Goal: Task Accomplishment & Management: Manage account settings

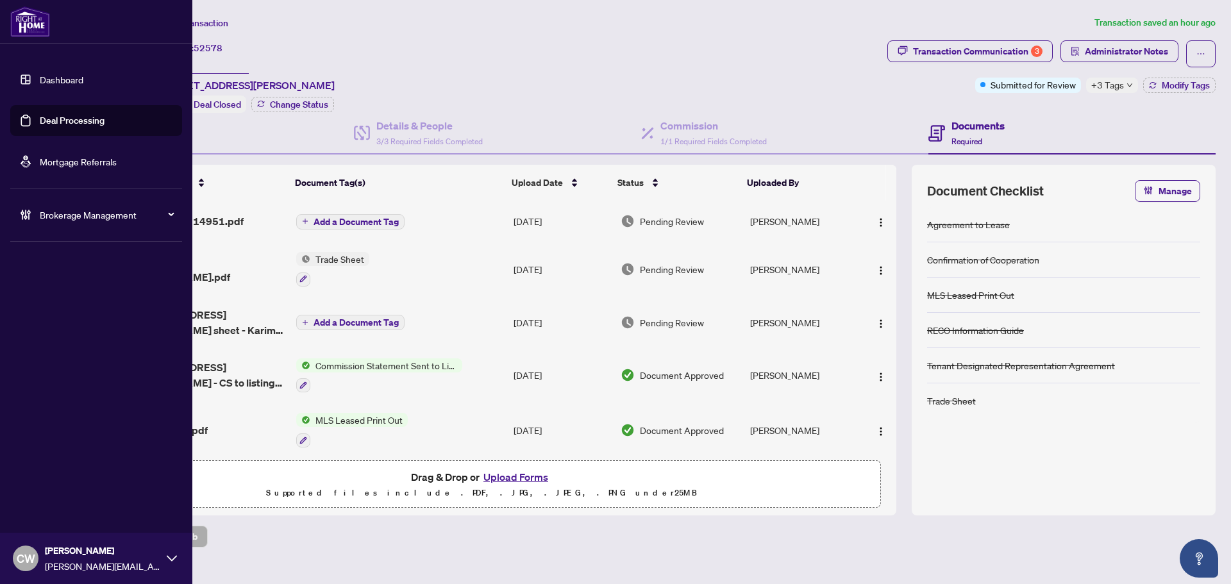
click at [56, 115] on link "Deal Processing" at bounding box center [72, 121] width 65 height 12
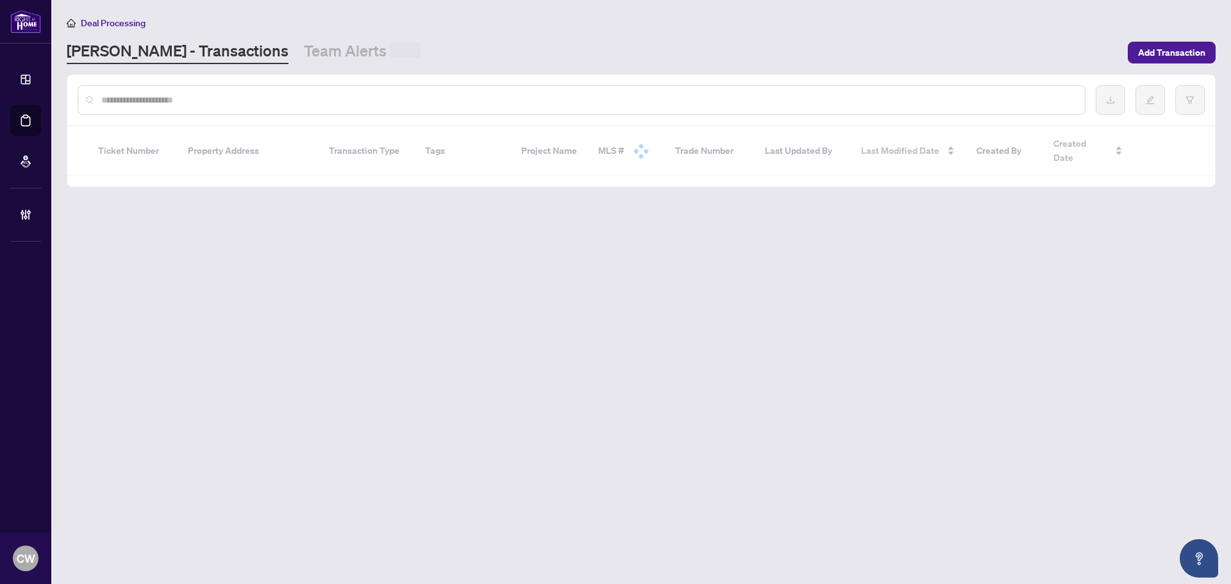
click at [246, 101] on input "text" at bounding box center [587, 100] width 973 height 14
paste input "*******"
type input "*******"
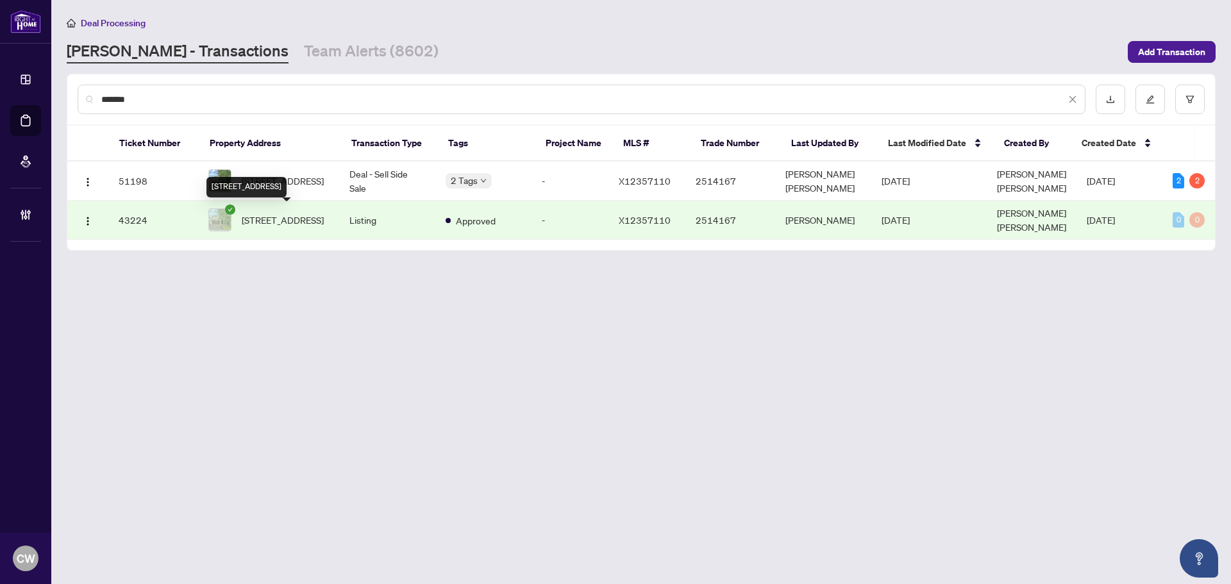
click at [274, 177] on div "[STREET_ADDRESS]" at bounding box center [246, 187] width 80 height 21
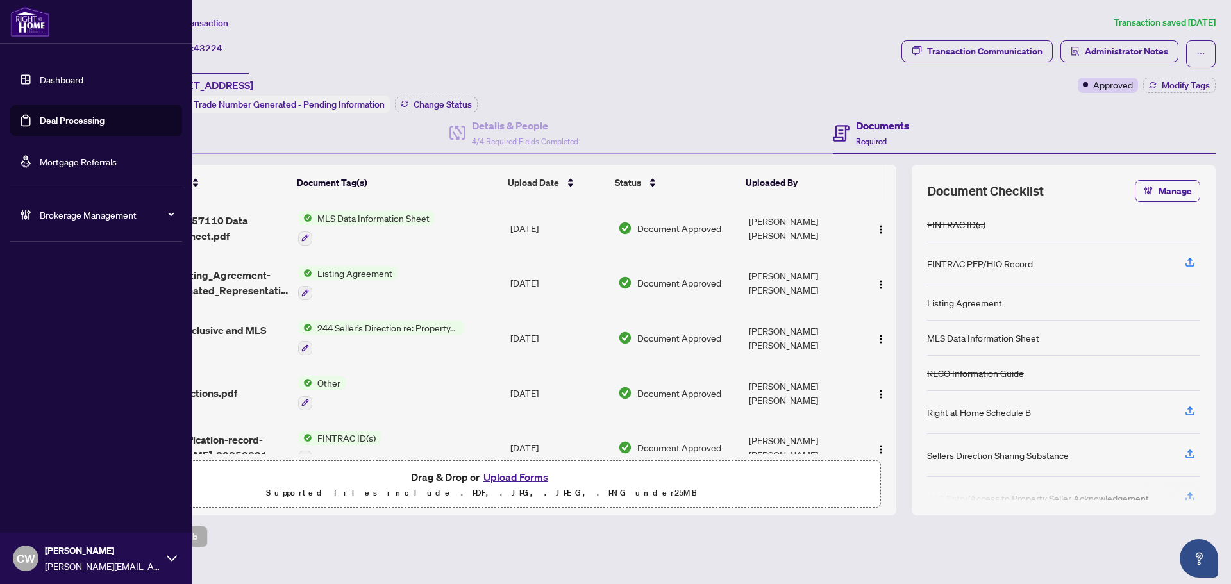
click at [40, 122] on link "Deal Processing" at bounding box center [72, 121] width 65 height 12
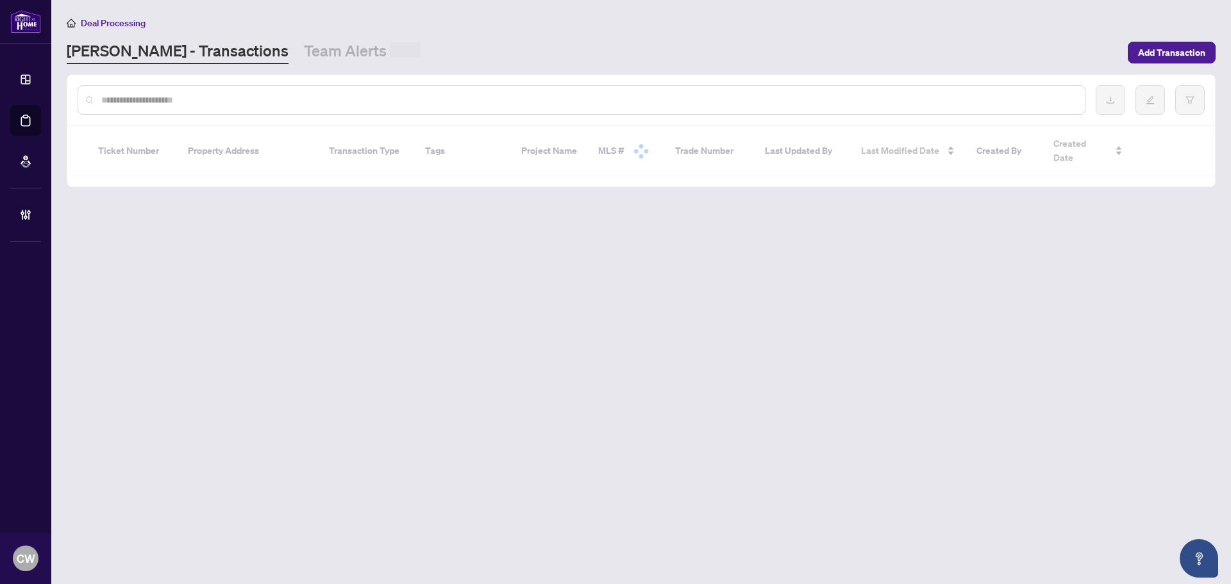
click at [205, 103] on input "text" at bounding box center [587, 100] width 973 height 14
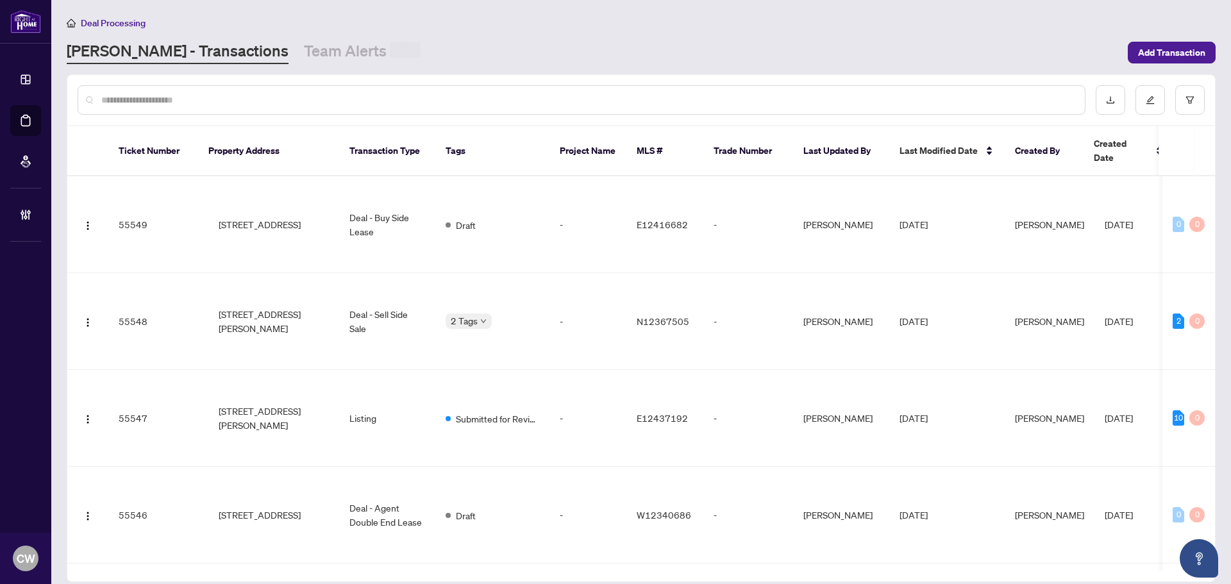
paste input "*******"
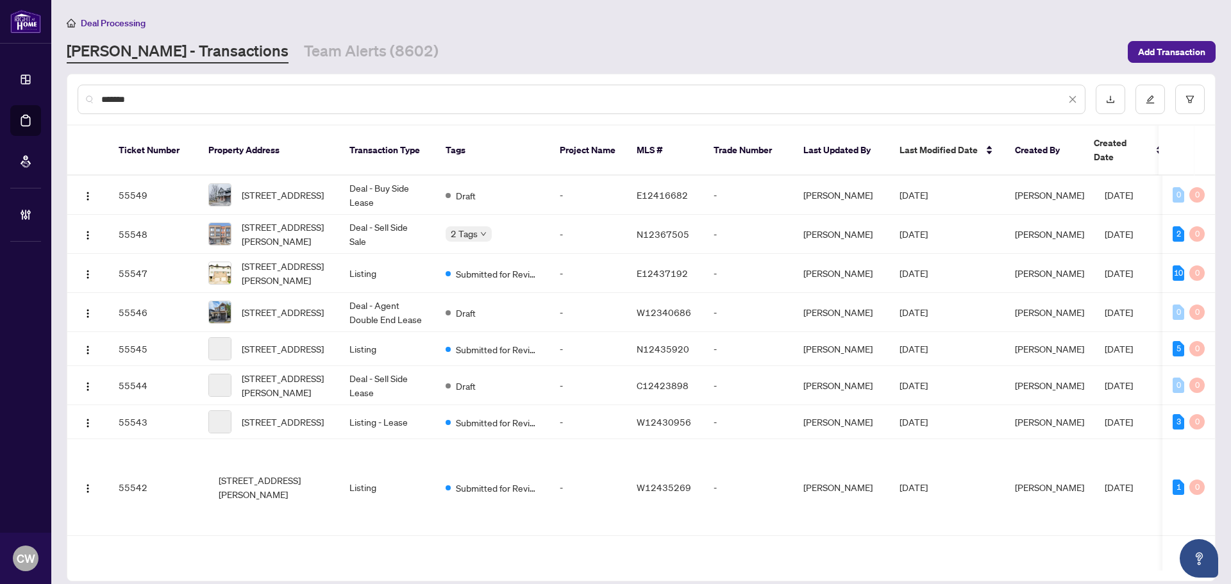
type input "*******"
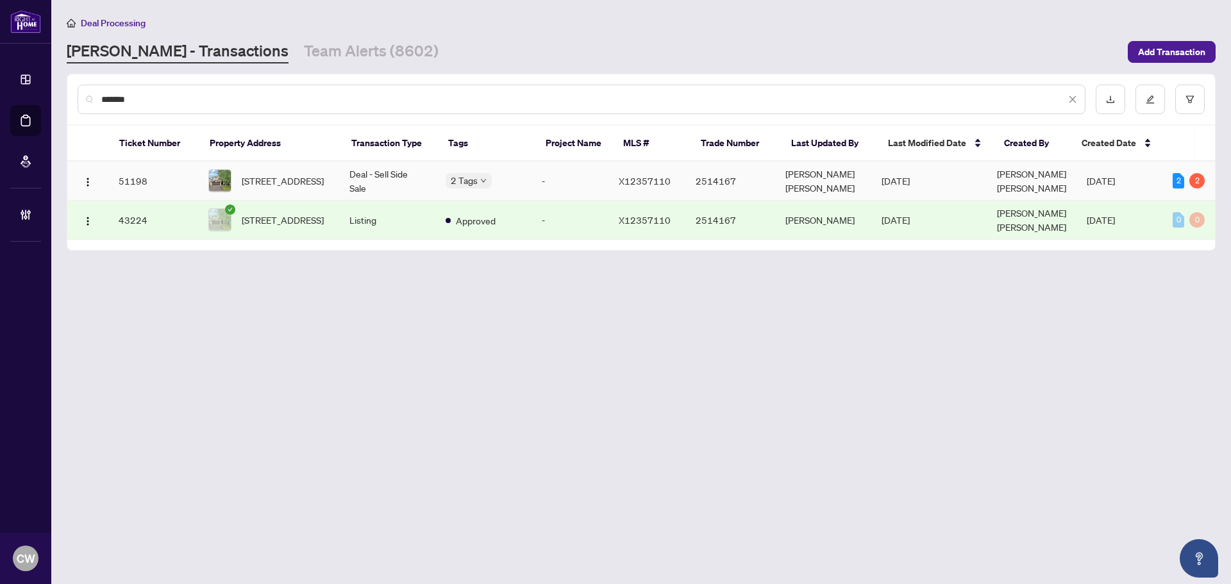
click at [271, 184] on span "[STREET_ADDRESS]" at bounding box center [283, 181] width 82 height 14
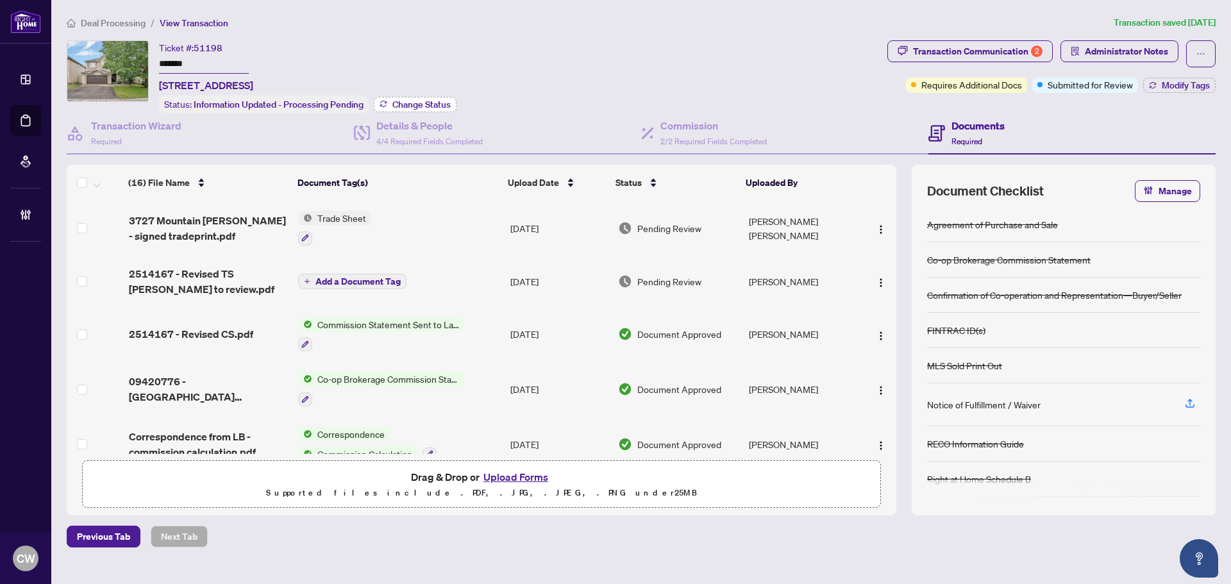
click at [419, 106] on span "Change Status" at bounding box center [421, 104] width 58 height 9
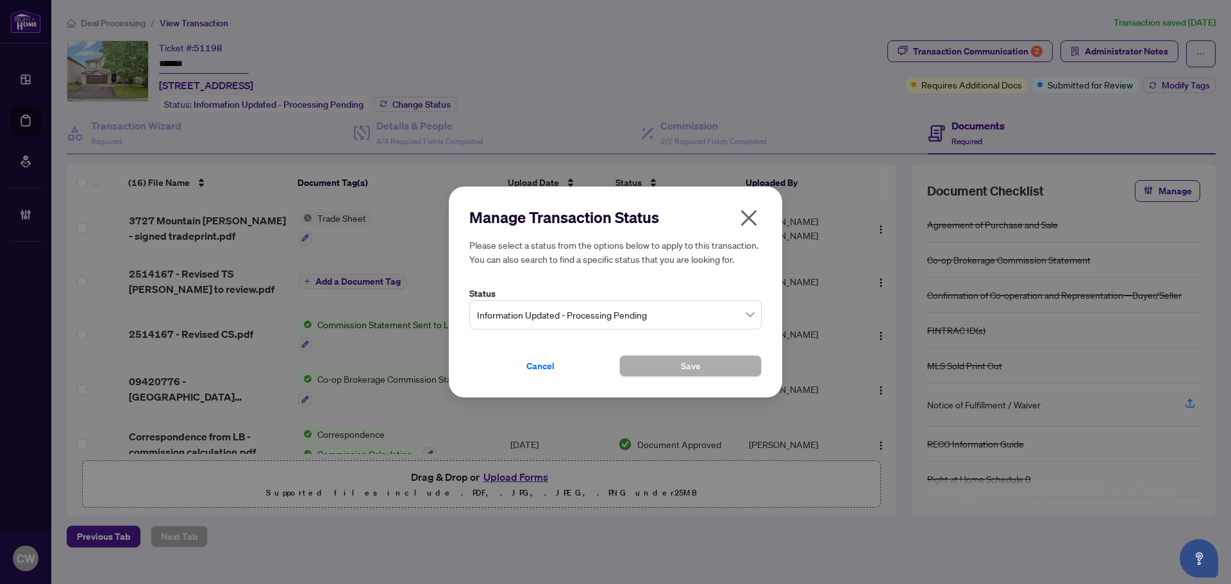
click at [660, 326] on span "Information Updated - Processing Pending" at bounding box center [615, 315] width 277 height 24
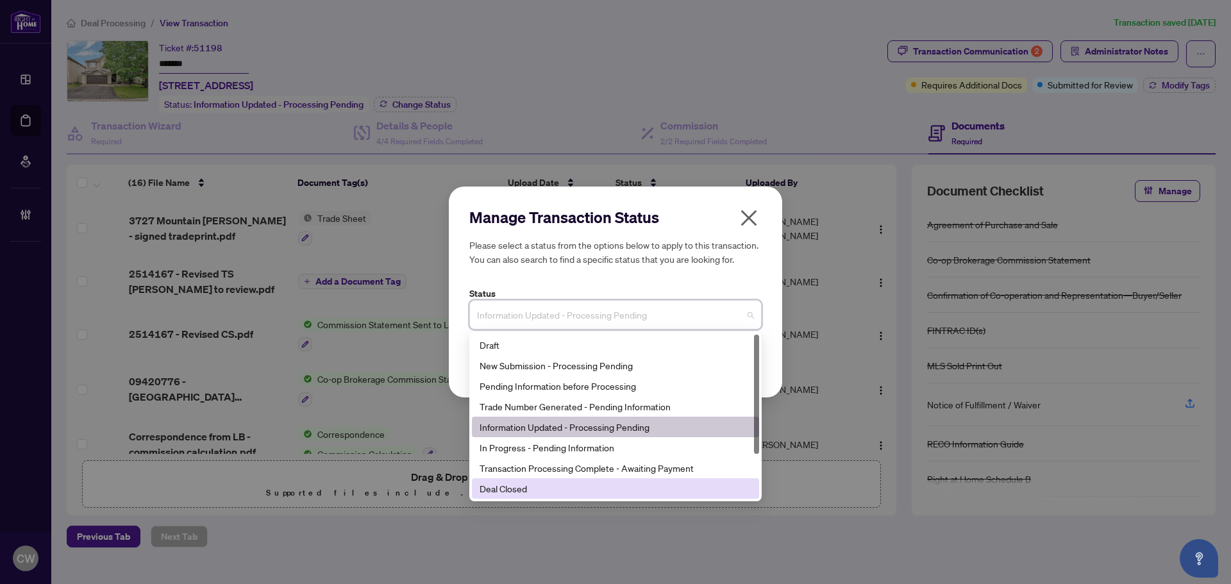
click at [603, 487] on div "Deal Closed" at bounding box center [616, 489] width 272 height 14
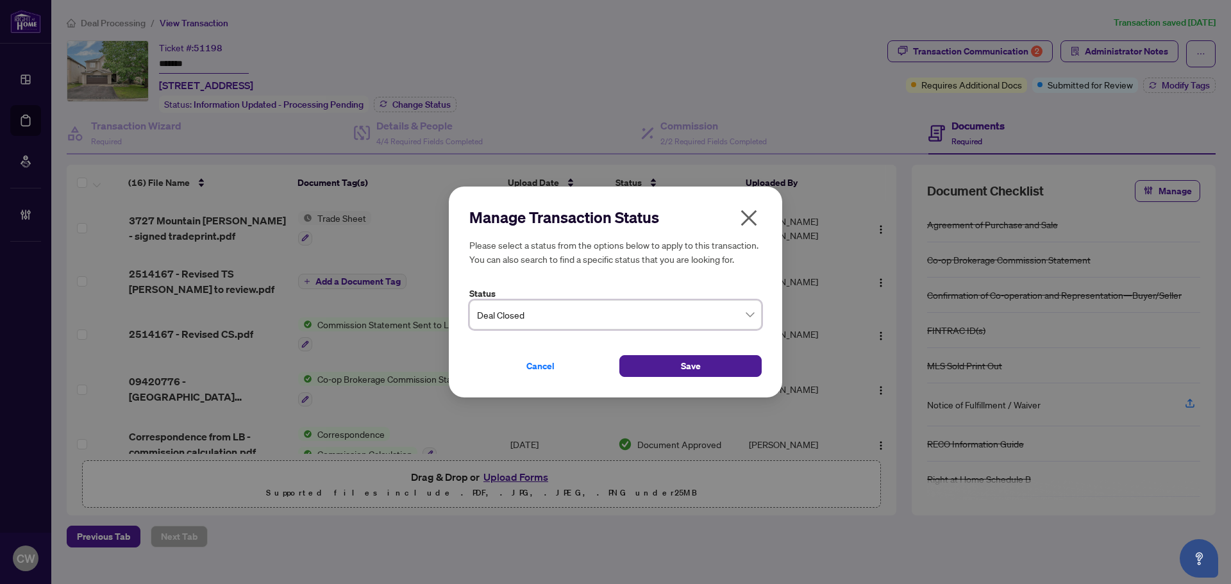
drag, startPoint x: 661, startPoint y: 364, endPoint x: 947, endPoint y: 182, distance: 338.7
click at [662, 364] on button "Save" at bounding box center [690, 366] width 142 height 22
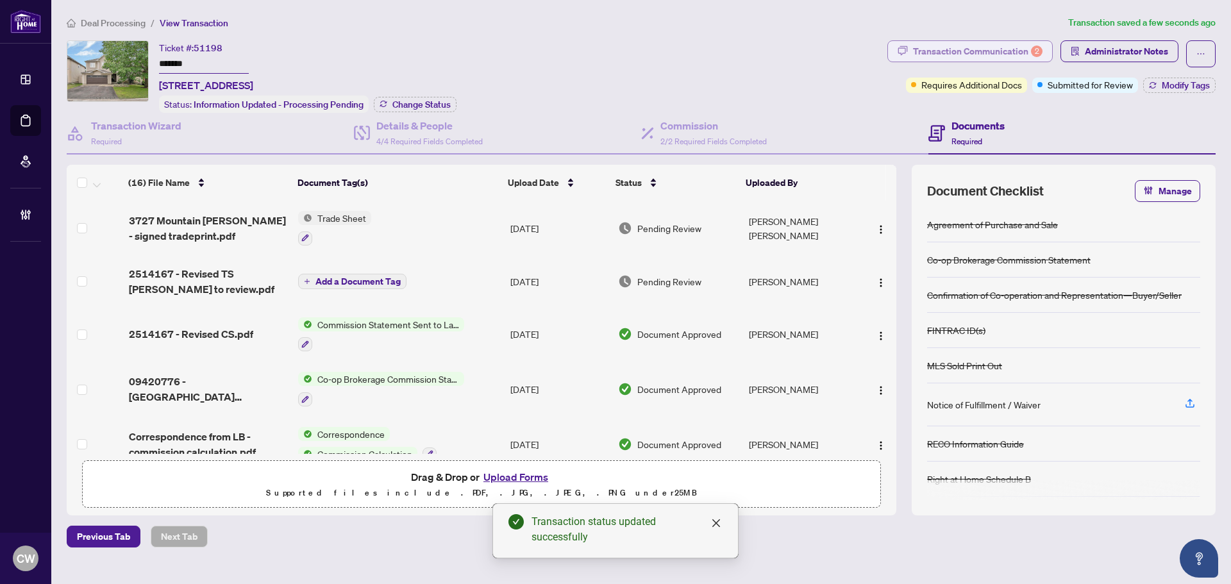
click at [1019, 51] on div "Transaction Communication 2" at bounding box center [978, 51] width 130 height 21
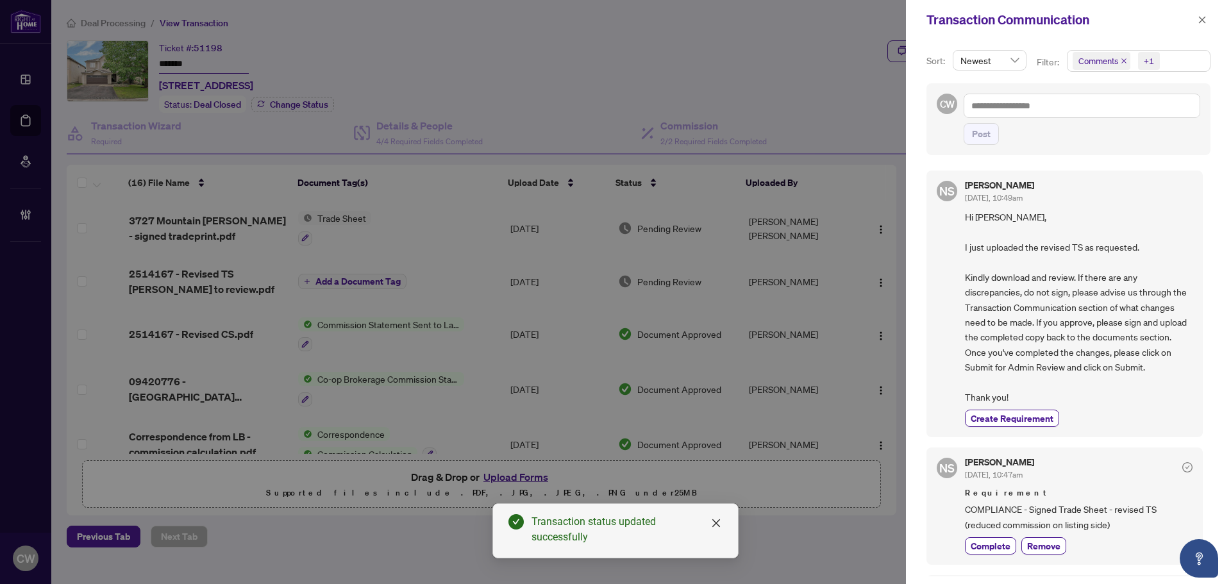
click at [1119, 58] on span "Comments" at bounding box center [1102, 61] width 58 height 18
click at [1082, 111] on span "Select Comments" at bounding box center [1080, 114] width 10 height 10
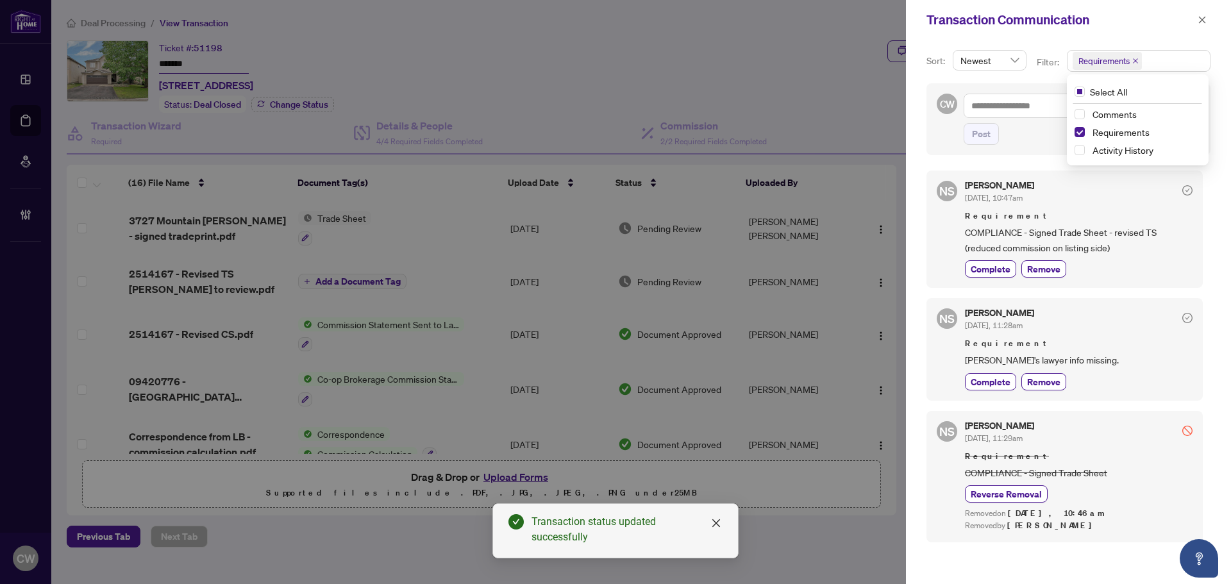
scroll to position [3, 0]
click at [1202, 23] on icon "close" at bounding box center [1202, 19] width 9 height 9
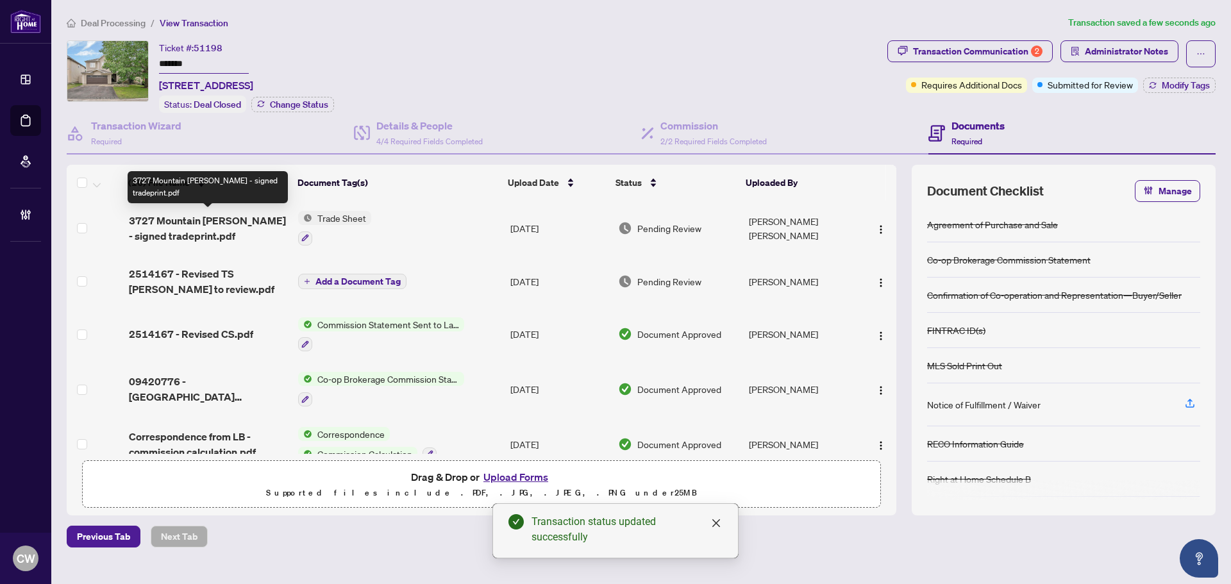
click at [178, 221] on span "3727 Mountain [PERSON_NAME] - signed tradeprint.pdf" at bounding box center [208, 228] width 159 height 31
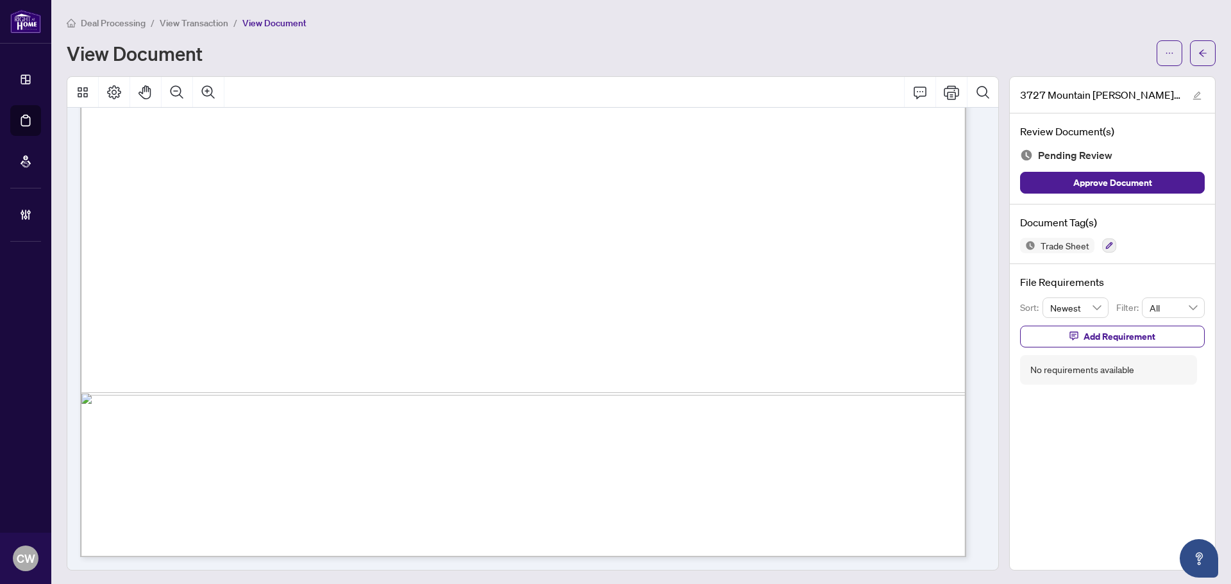
scroll to position [641, 0]
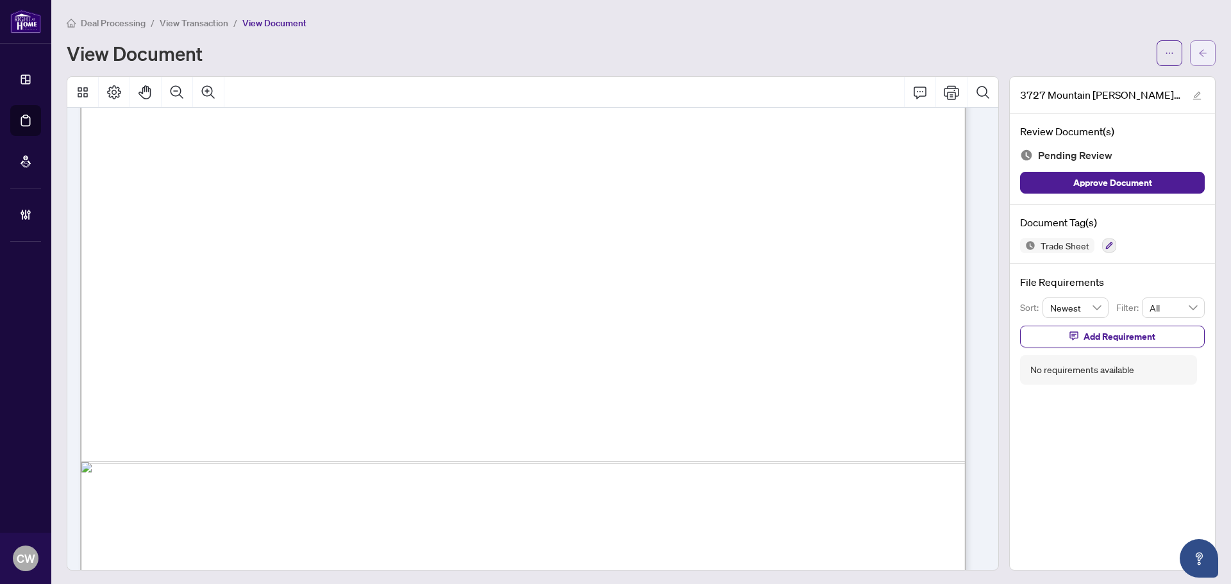
click at [1198, 56] on icon "arrow-left" at bounding box center [1202, 53] width 9 height 9
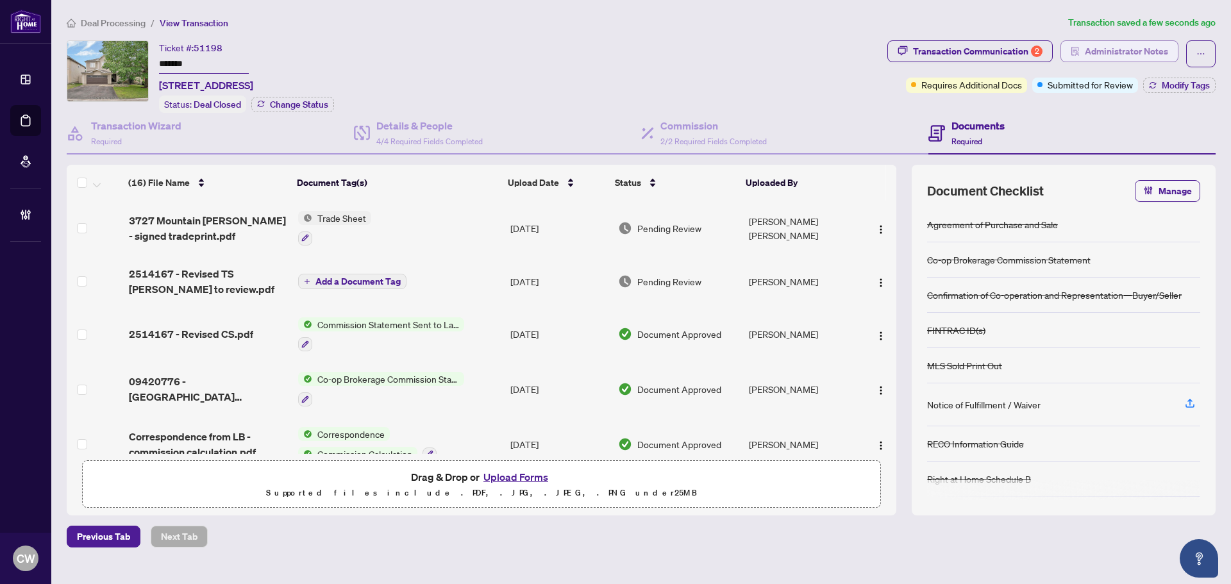
click at [1113, 51] on span "Administrator Notes" at bounding box center [1126, 51] width 83 height 21
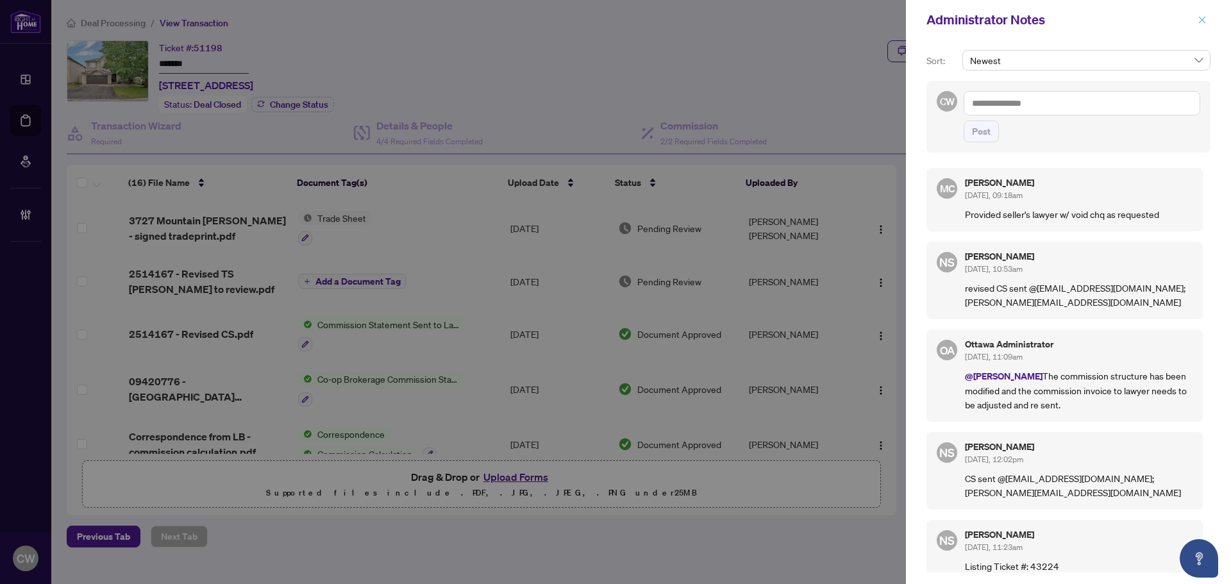
click at [1201, 21] on icon "close" at bounding box center [1202, 19] width 9 height 9
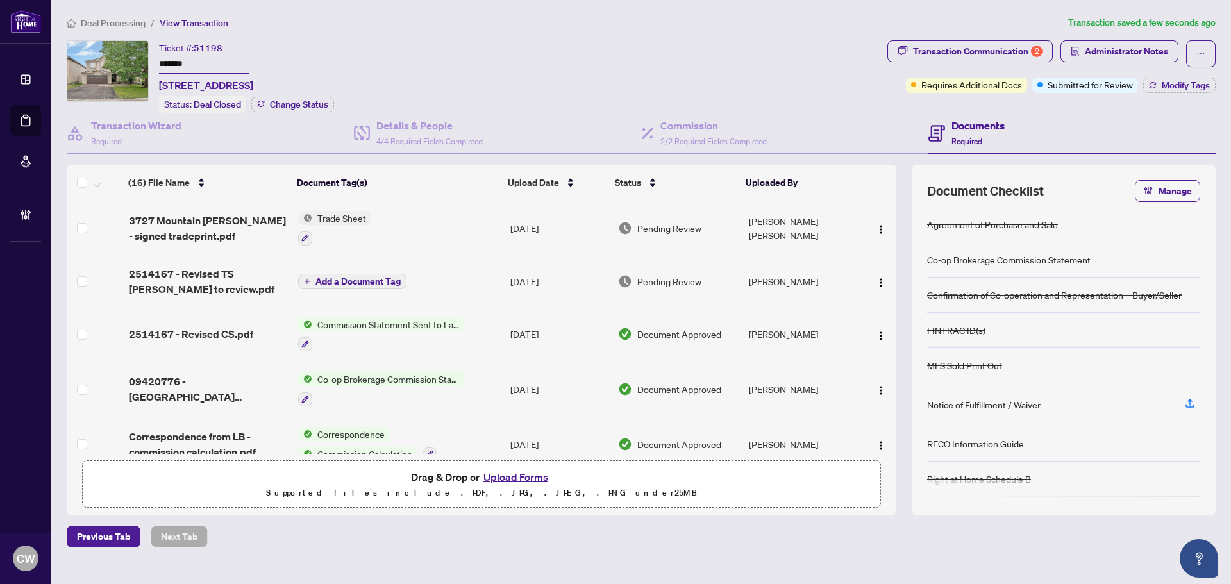
click at [220, 222] on span "3727 Mountain [PERSON_NAME] - signed tradeprint.pdf" at bounding box center [208, 228] width 159 height 31
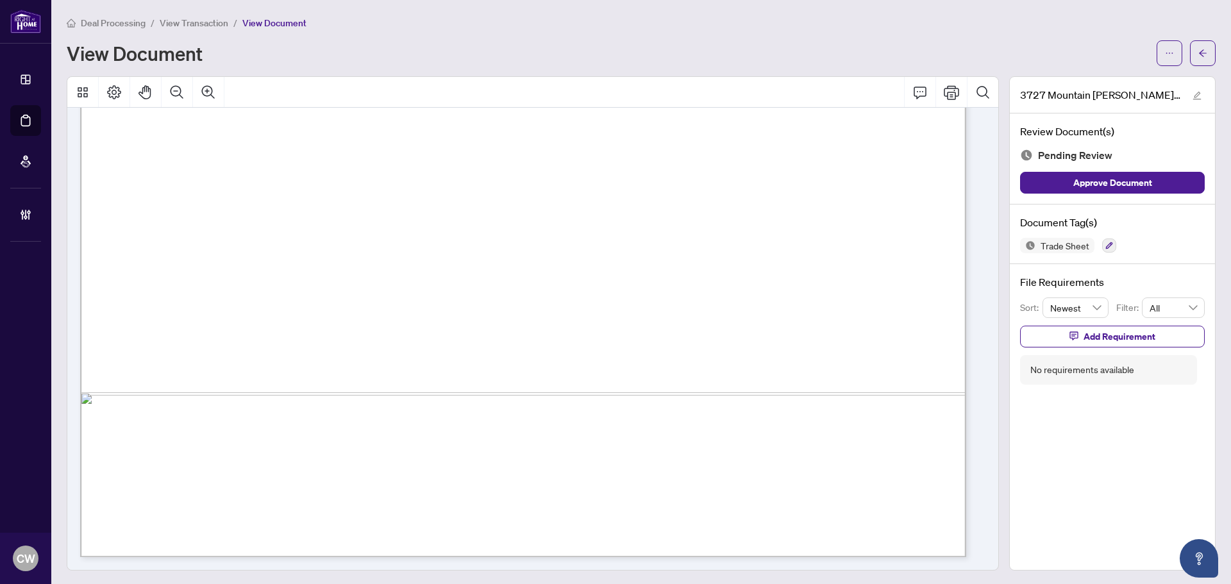
scroll to position [582, 0]
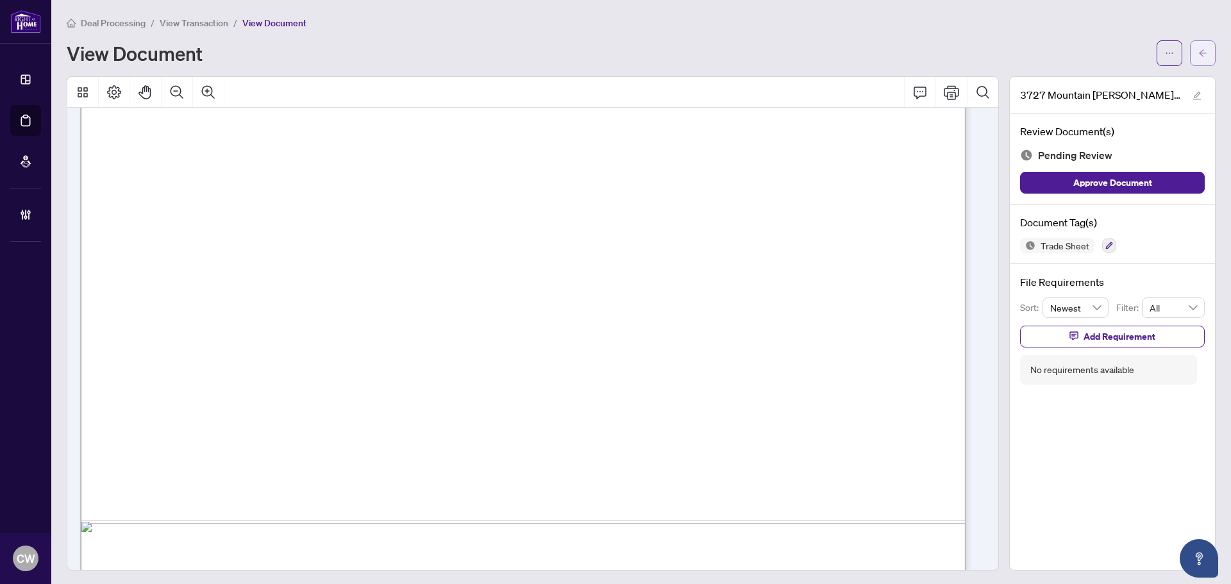
click at [1199, 49] on button "button" at bounding box center [1203, 53] width 26 height 26
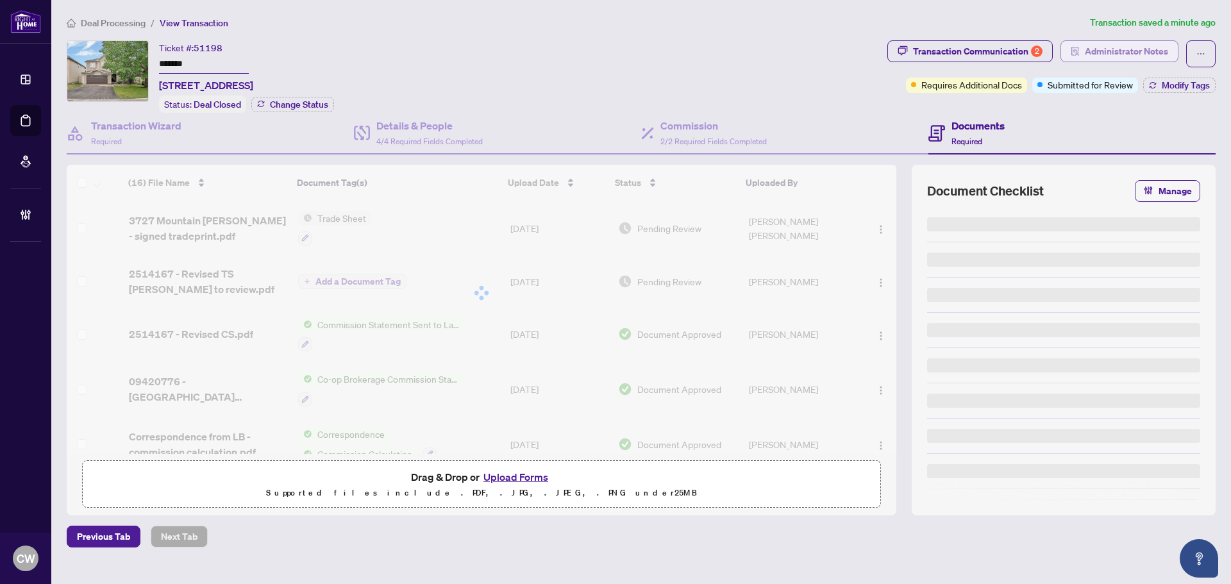
click at [1114, 48] on span "Administrator Notes" at bounding box center [1126, 51] width 83 height 21
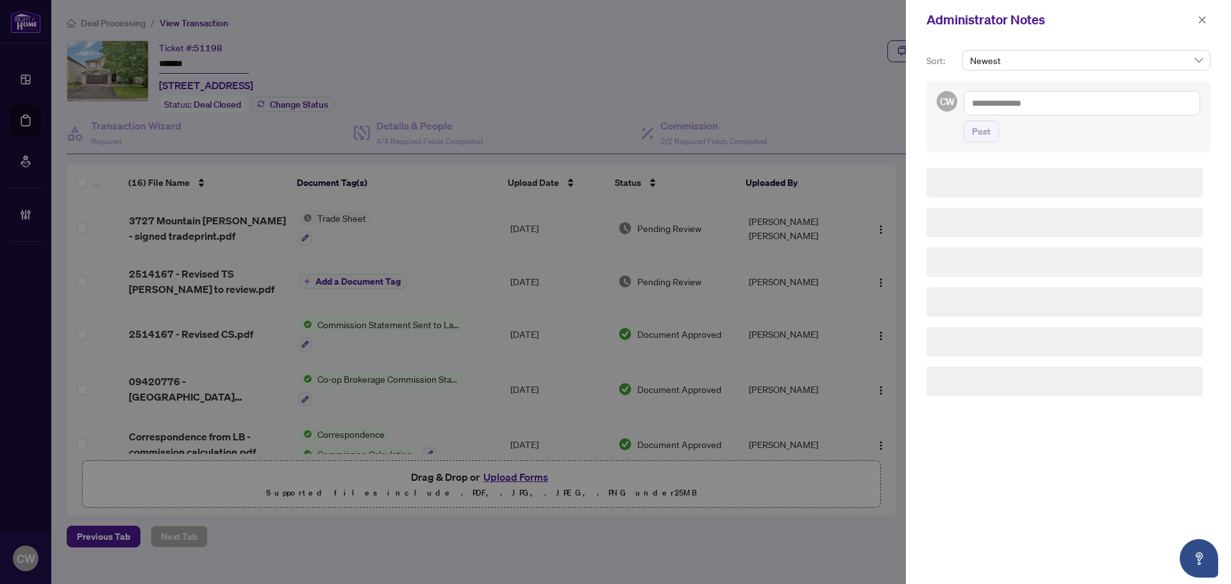
click at [1003, 100] on textarea at bounding box center [1082, 103] width 237 height 24
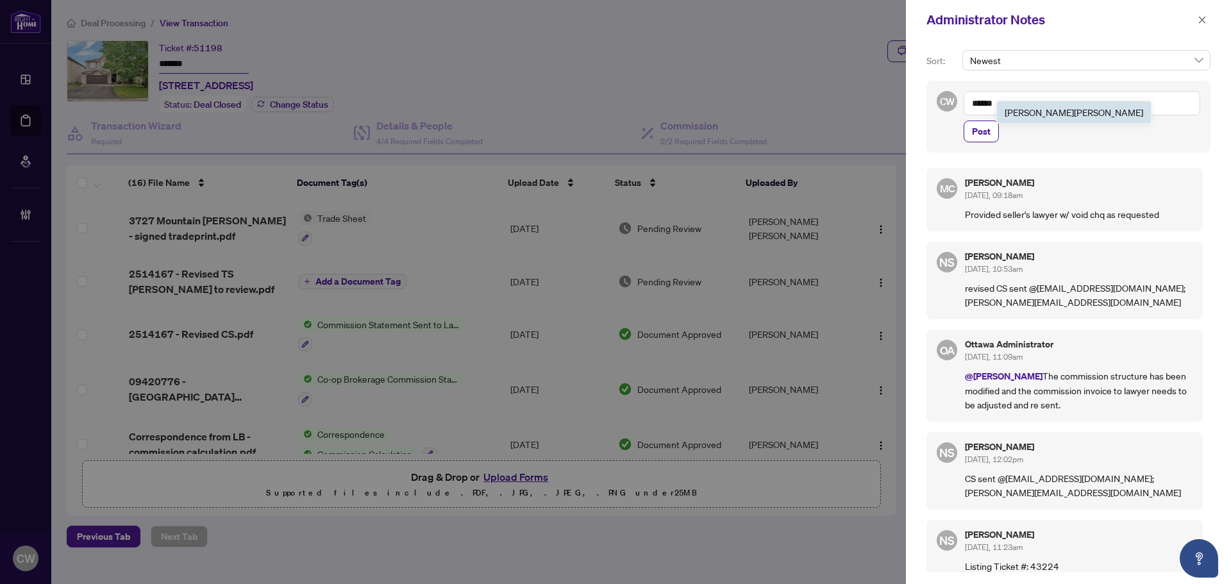
click at [1014, 112] on b "[PERSON_NAME]" at bounding box center [1039, 112] width 69 height 12
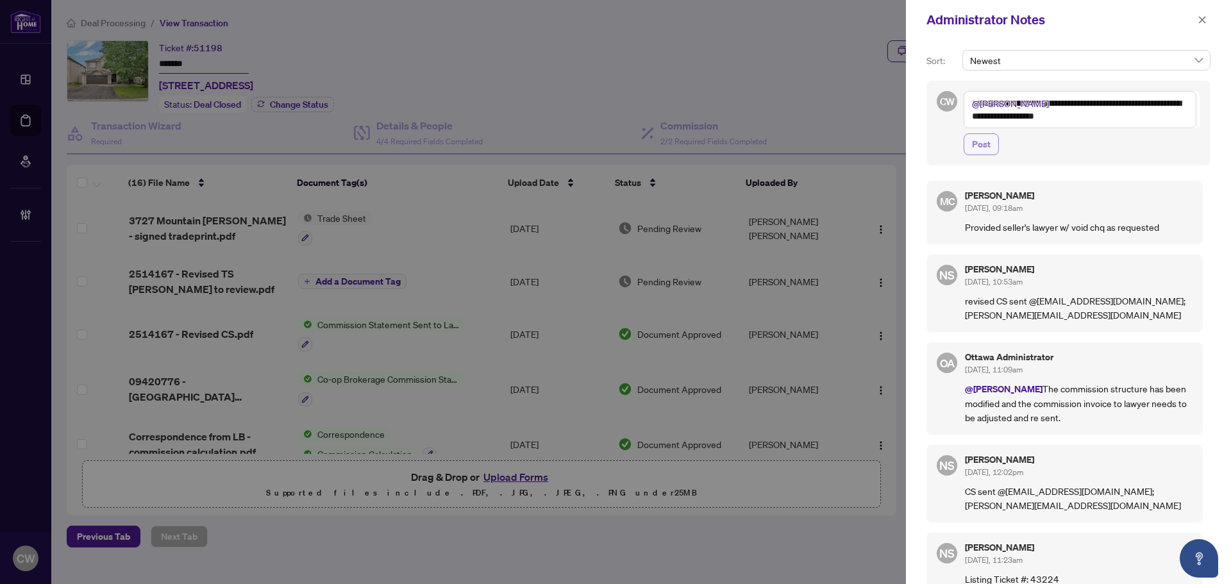
type textarea "**********"
click at [974, 149] on span "Post" at bounding box center [981, 144] width 19 height 21
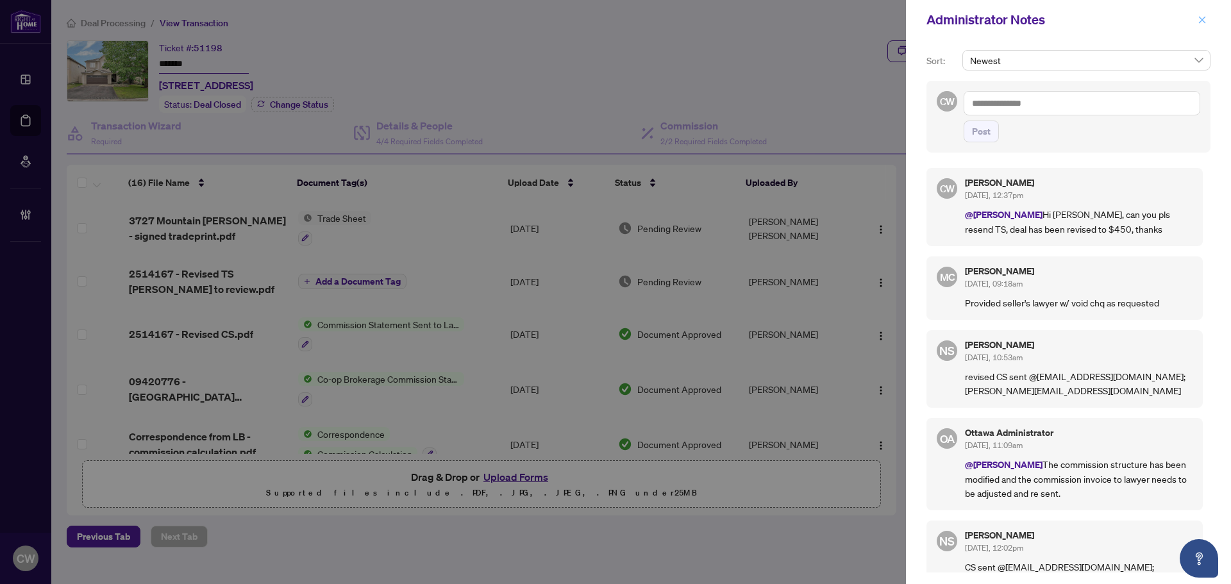
click at [1200, 21] on icon "close" at bounding box center [1202, 19] width 9 height 9
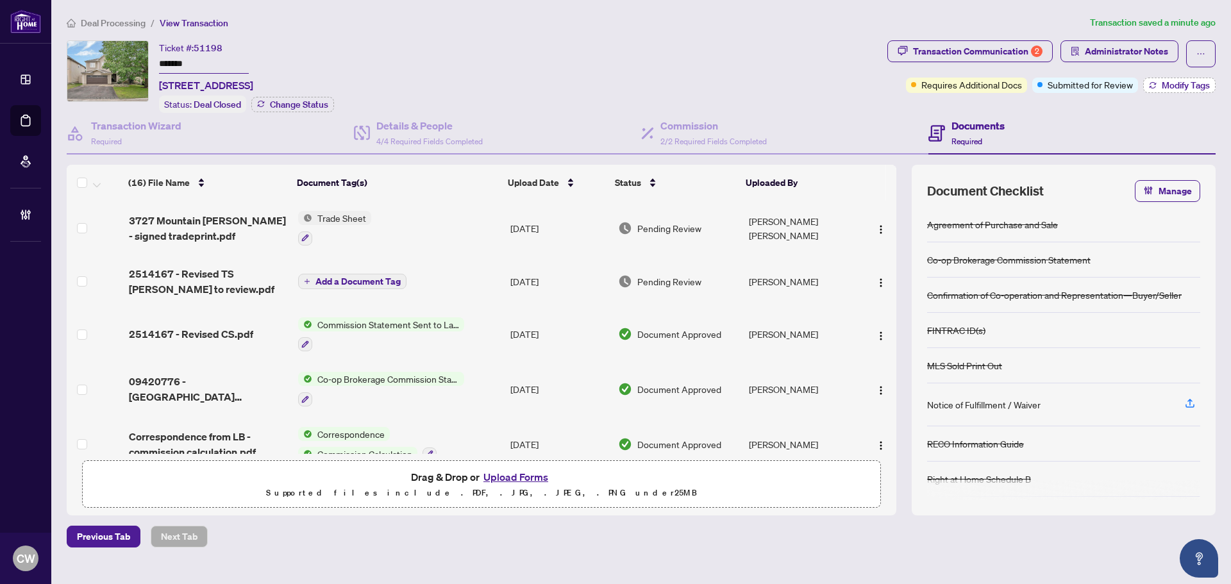
click at [1187, 81] on span "Modify Tags" at bounding box center [1186, 85] width 48 height 9
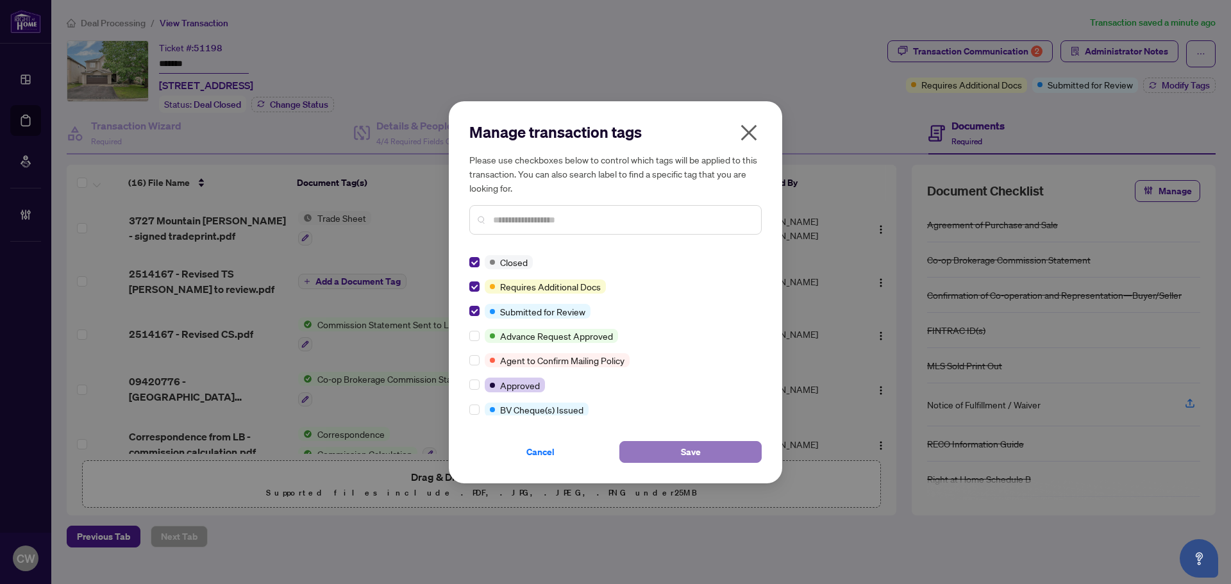
click at [645, 444] on button "Save" at bounding box center [690, 452] width 142 height 22
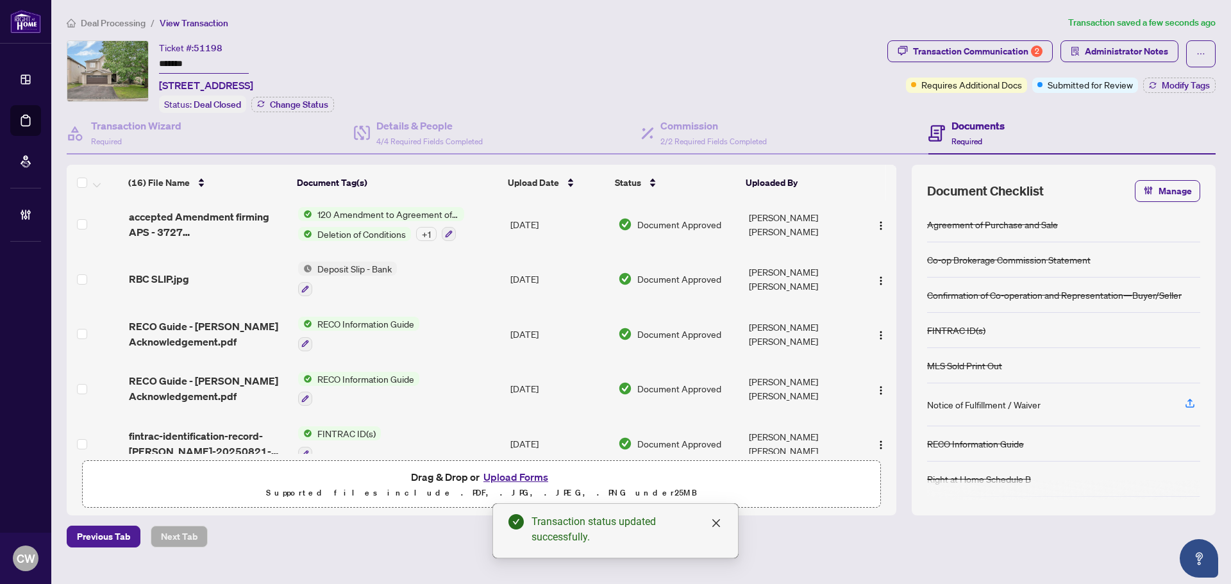
scroll to position [623, 0]
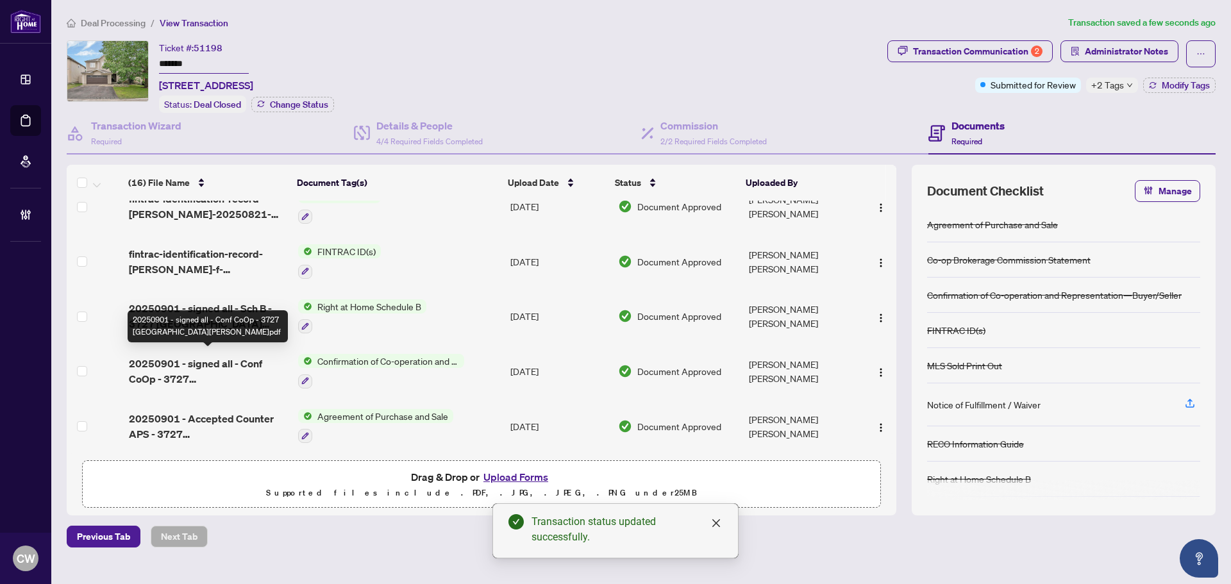
click at [231, 367] on span "20250901 - signed all - Conf CoOp - 3727 [GEOGRAPHIC_DATA][PERSON_NAME]pdf" at bounding box center [208, 371] width 159 height 31
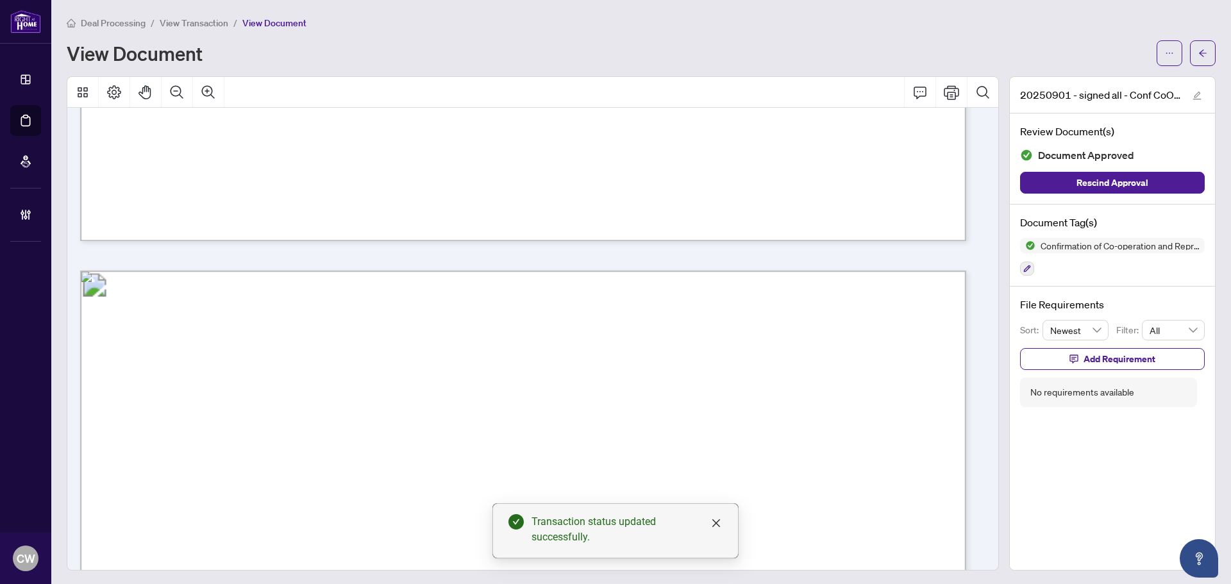
scroll to position [1282, 0]
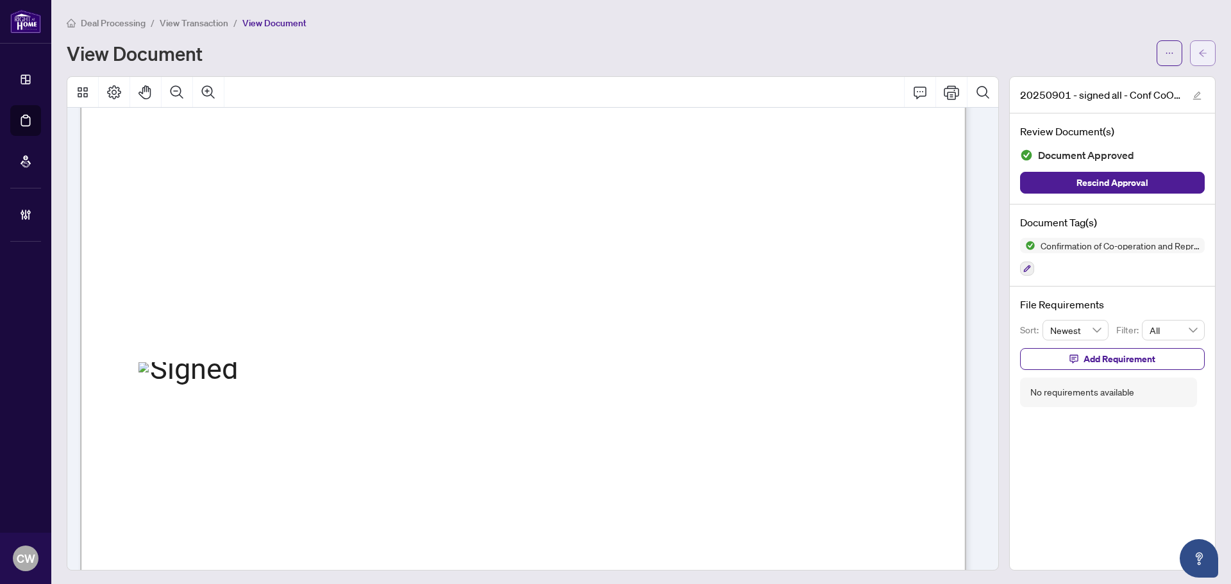
click at [1198, 56] on icon "arrow-left" at bounding box center [1202, 53] width 9 height 9
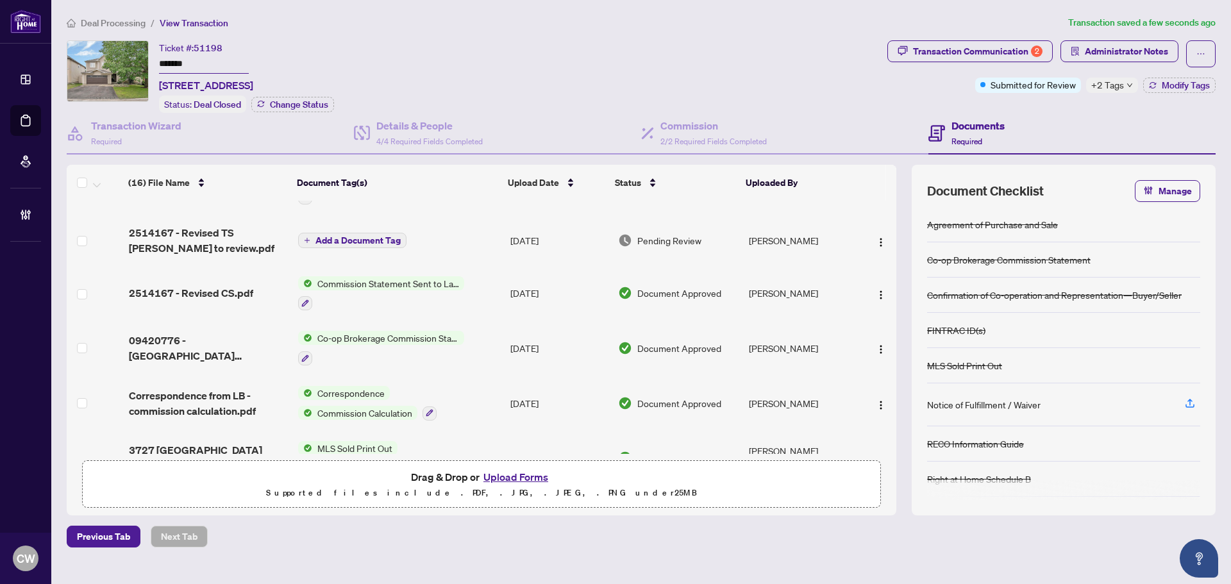
scroll to position [64, 0]
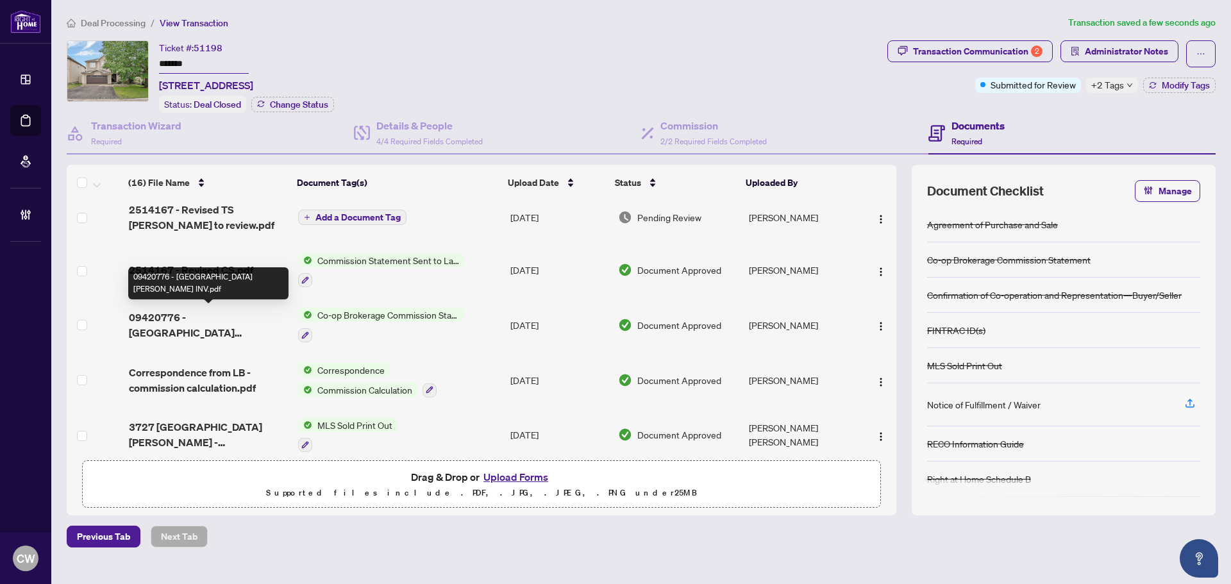
click at [193, 317] on span "09420776 - [GEOGRAPHIC_DATA][PERSON_NAME] INV.pdf" at bounding box center [208, 325] width 159 height 31
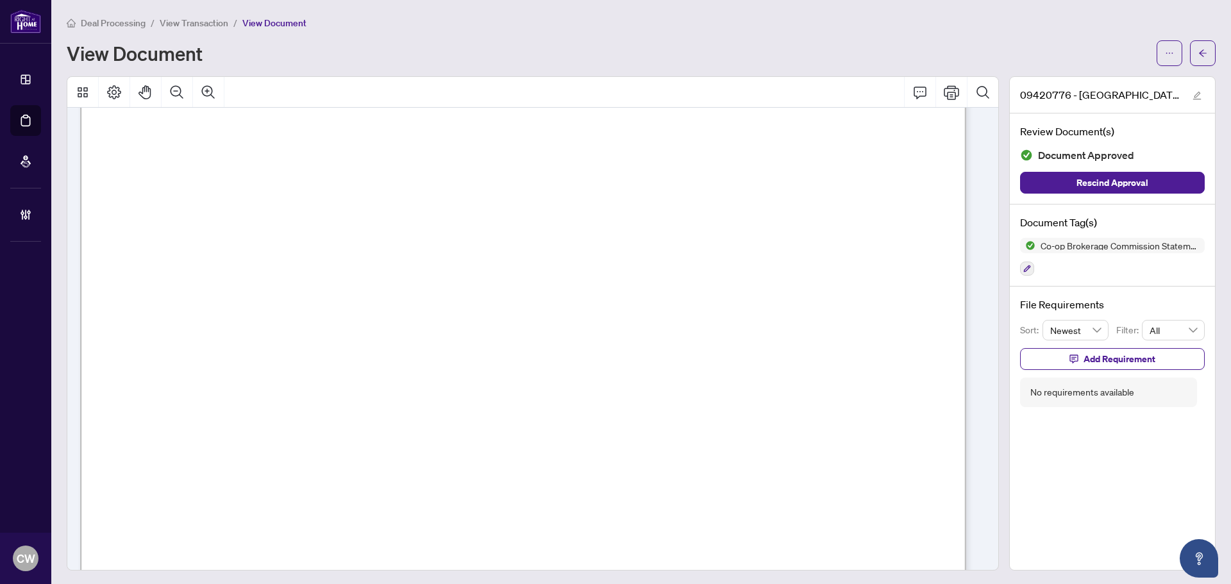
scroll to position [128, 0]
click at [1198, 52] on button "button" at bounding box center [1203, 53] width 26 height 26
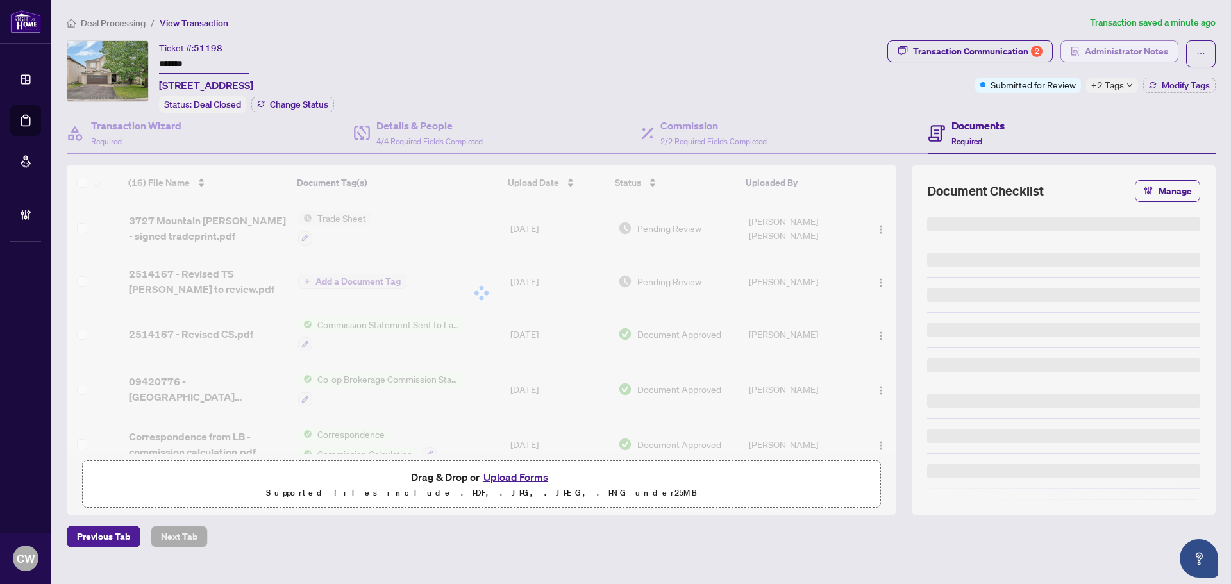
click at [1132, 42] on span "Administrator Notes" at bounding box center [1126, 51] width 83 height 21
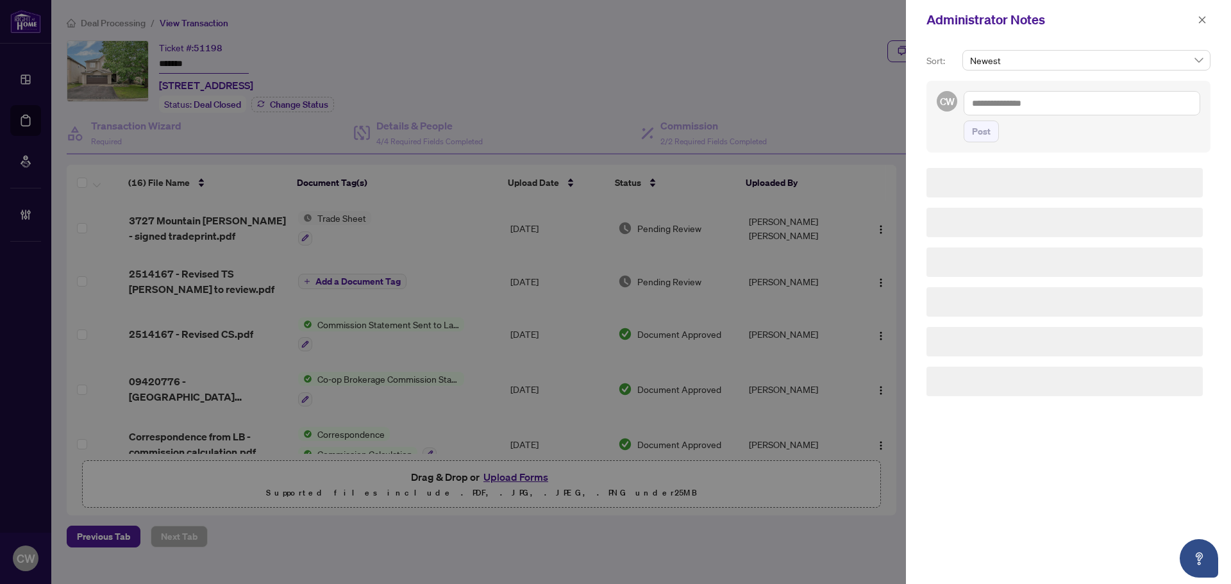
click at [1070, 90] on div "CW Post" at bounding box center [1069, 117] width 284 height 72
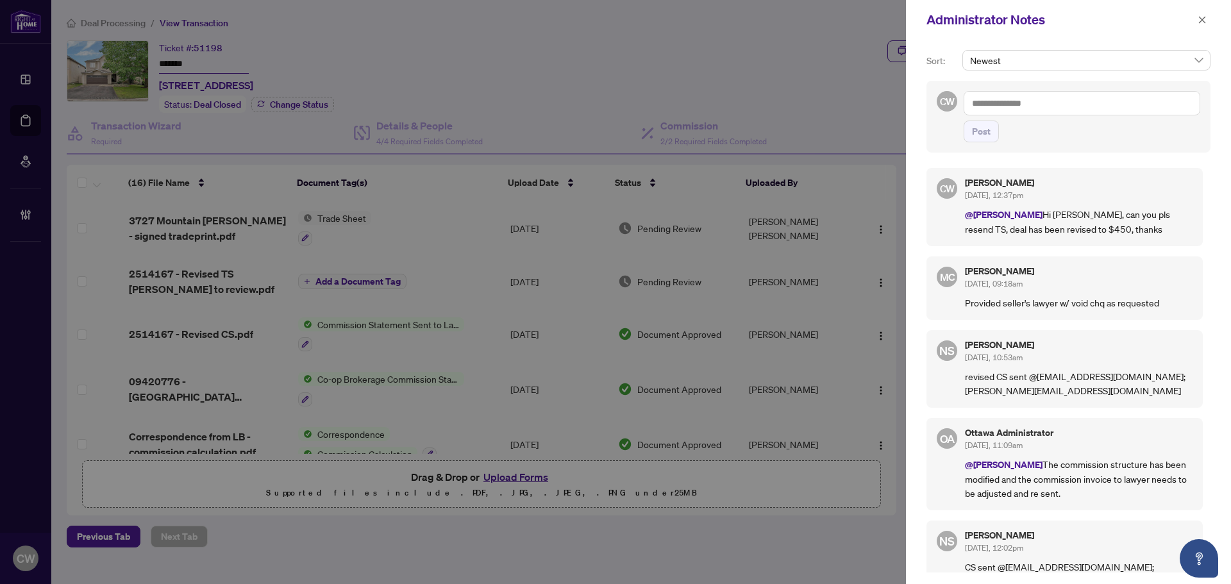
click at [1067, 105] on textarea at bounding box center [1082, 103] width 237 height 24
paste textarea "**********"
type textarea "**********"
drag, startPoint x: 982, startPoint y: 137, endPoint x: 1021, endPoint y: 122, distance: 42.4
click at [981, 137] on span "Post" at bounding box center [981, 131] width 19 height 21
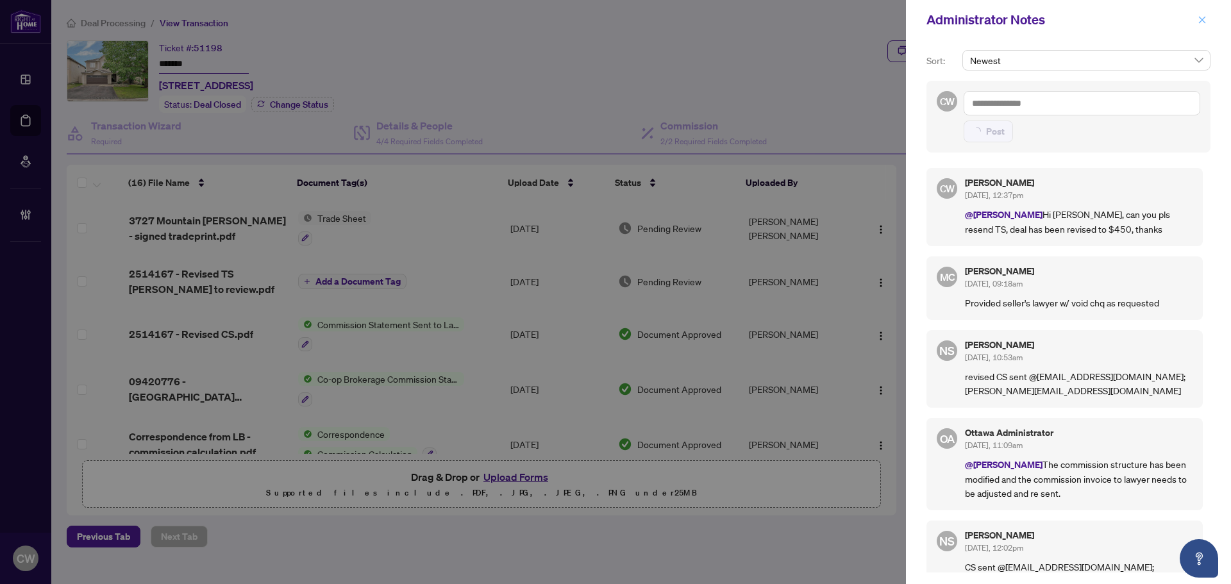
click at [1203, 21] on icon "close" at bounding box center [1202, 19] width 7 height 7
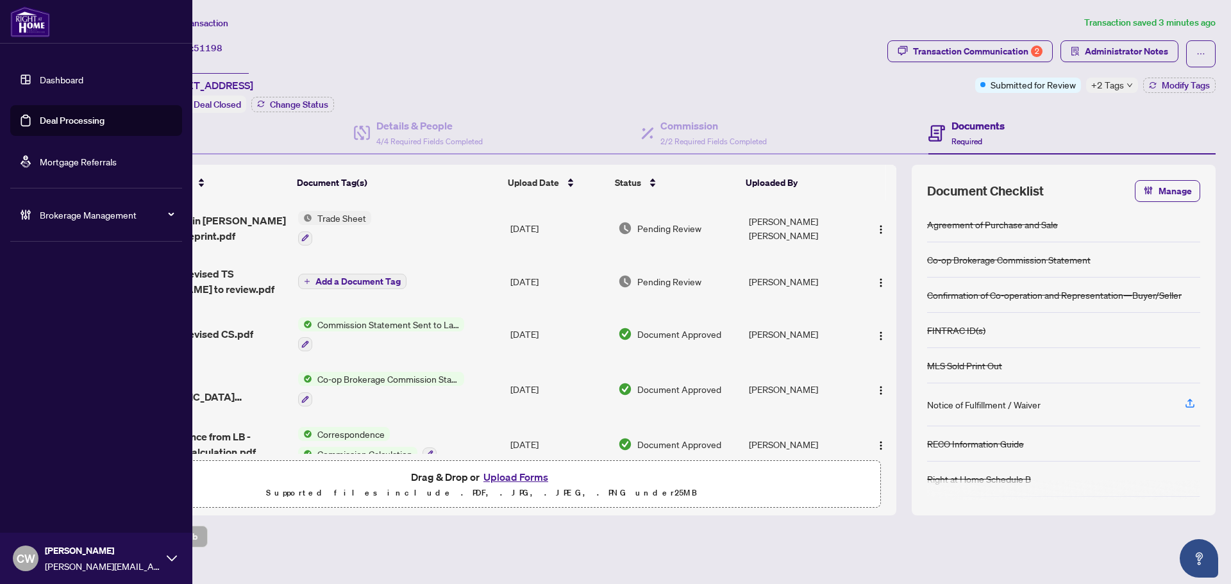
click at [40, 119] on link "Deal Processing" at bounding box center [72, 121] width 65 height 12
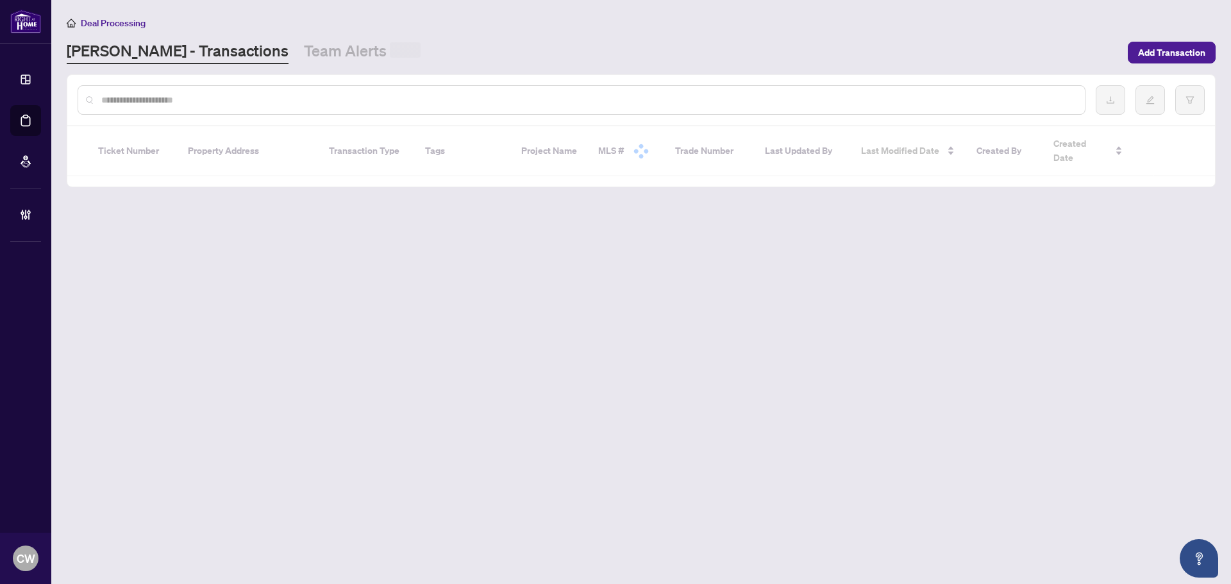
click at [214, 103] on input "text" at bounding box center [587, 100] width 973 height 14
paste input "*******"
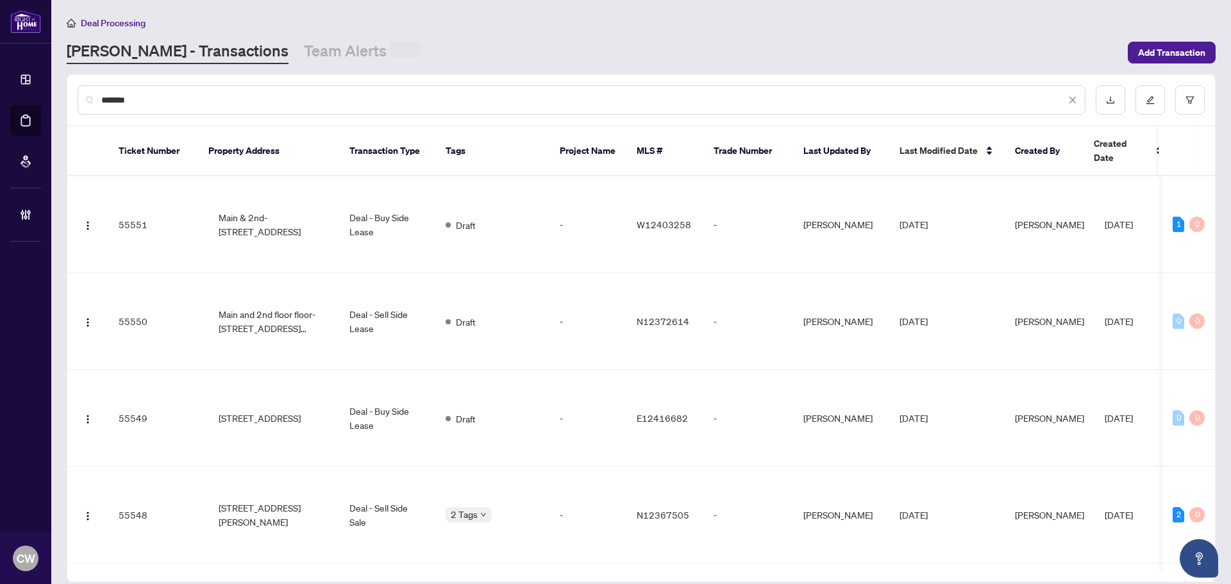
type input "*******"
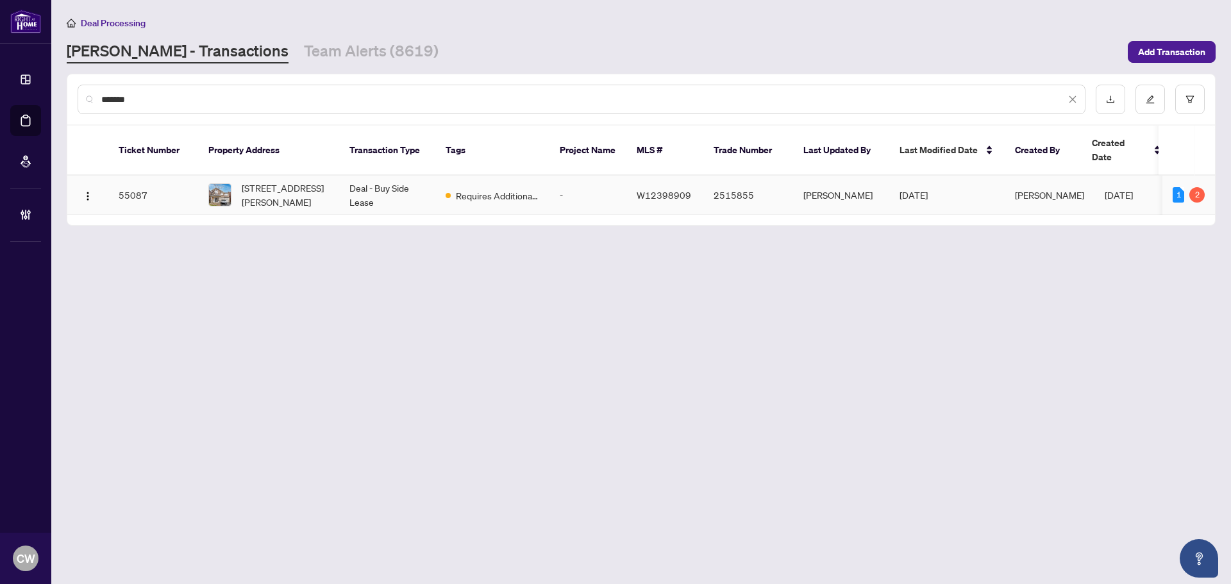
click at [266, 183] on span "[STREET_ADDRESS][PERSON_NAME]" at bounding box center [285, 195] width 87 height 28
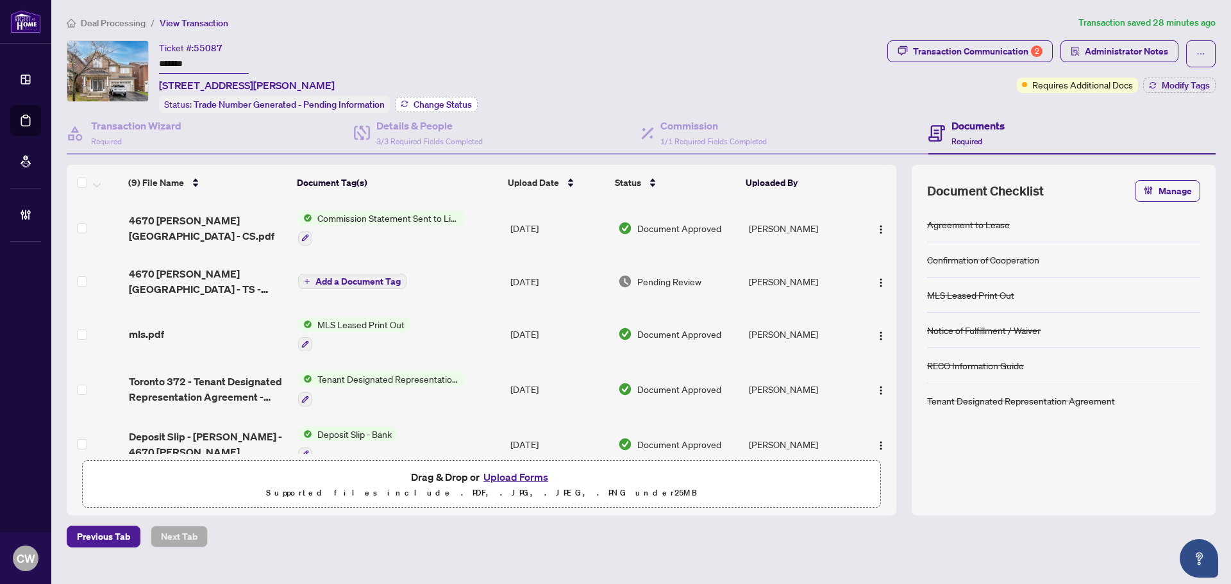
click at [432, 108] on button "Change Status" at bounding box center [436, 104] width 83 height 15
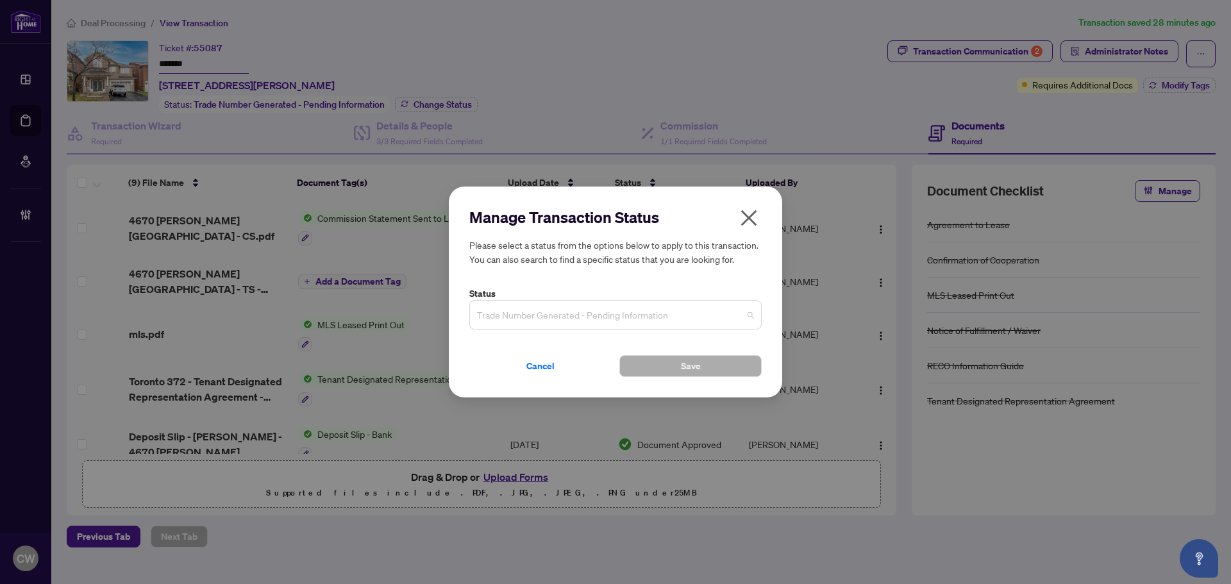
click at [595, 310] on span "Trade Number Generated - Pending Information" at bounding box center [615, 315] width 277 height 24
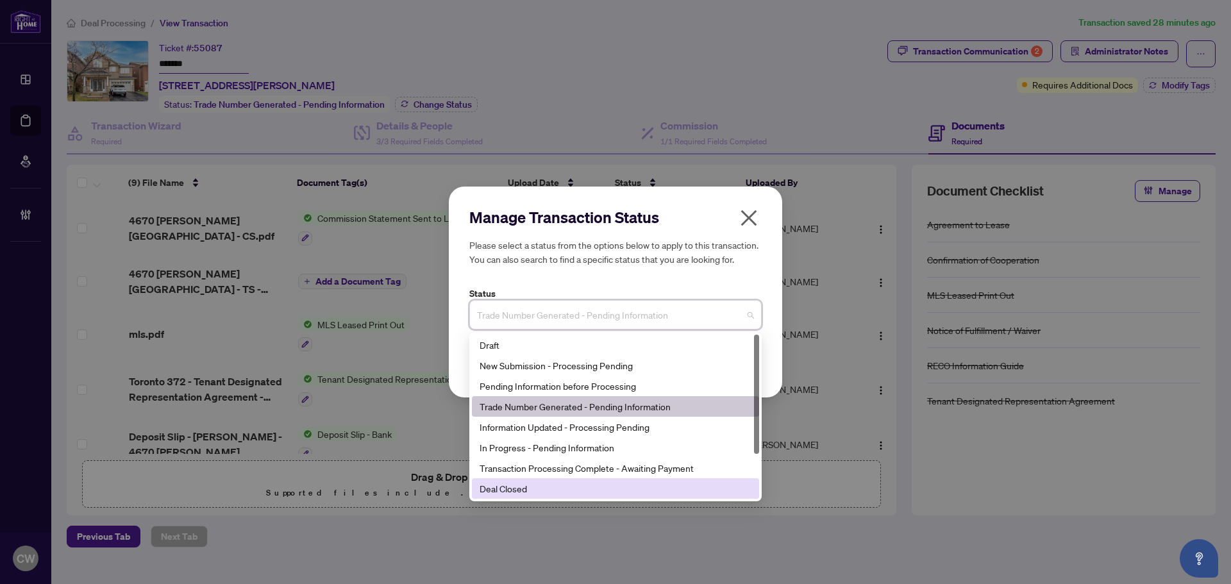
click at [569, 483] on div "Deal Closed" at bounding box center [616, 489] width 272 height 14
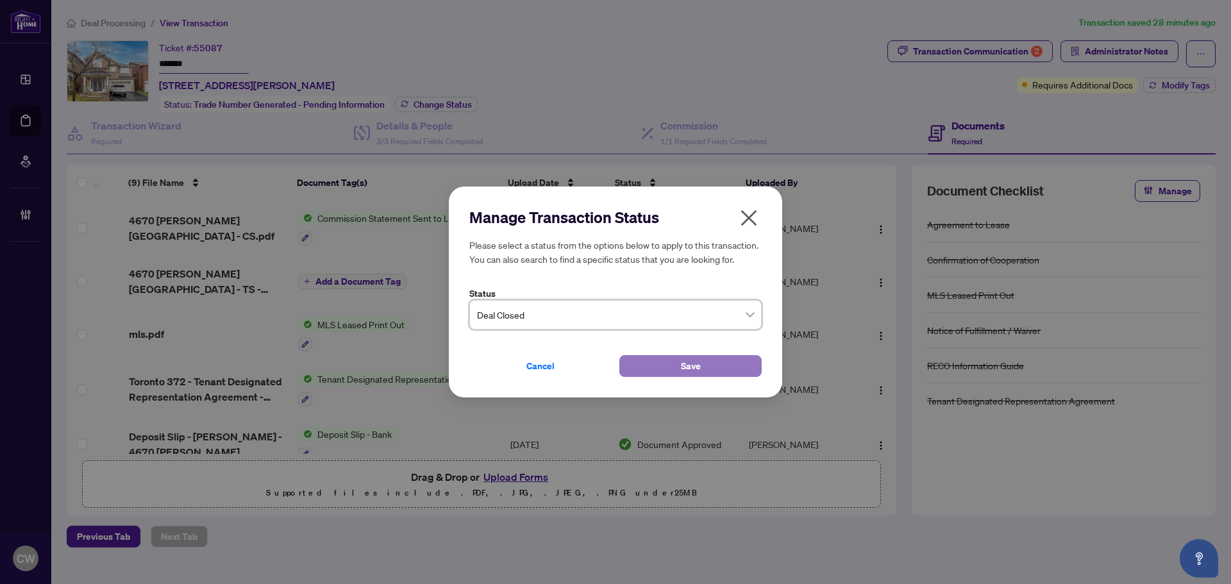
click at [649, 364] on button "Save" at bounding box center [690, 366] width 142 height 22
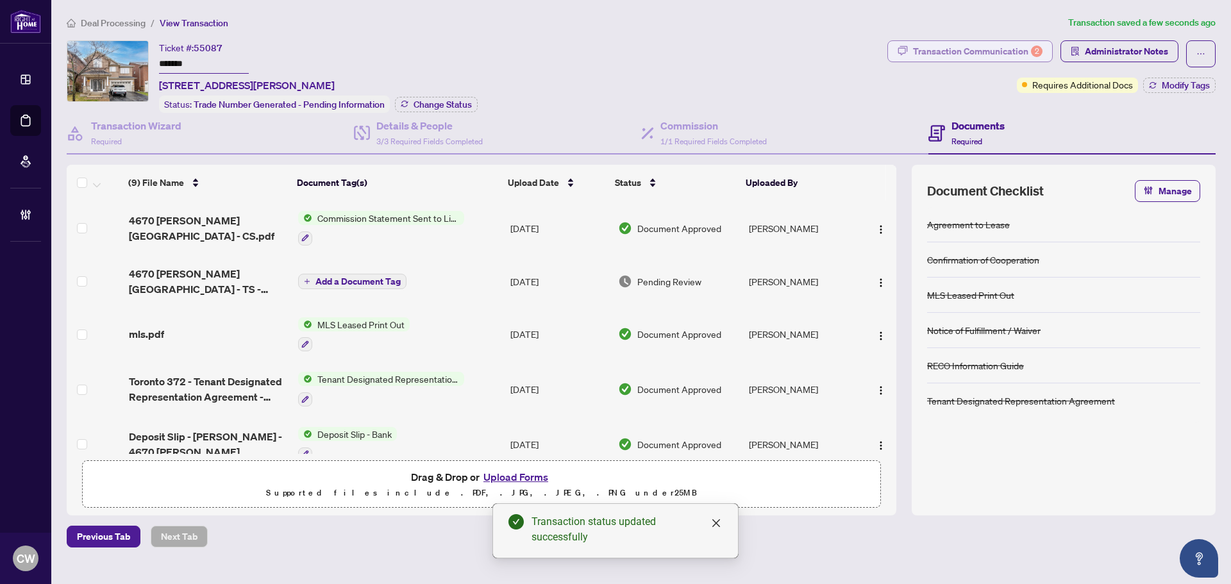
click at [1012, 46] on div "Transaction Communication 2" at bounding box center [978, 51] width 130 height 21
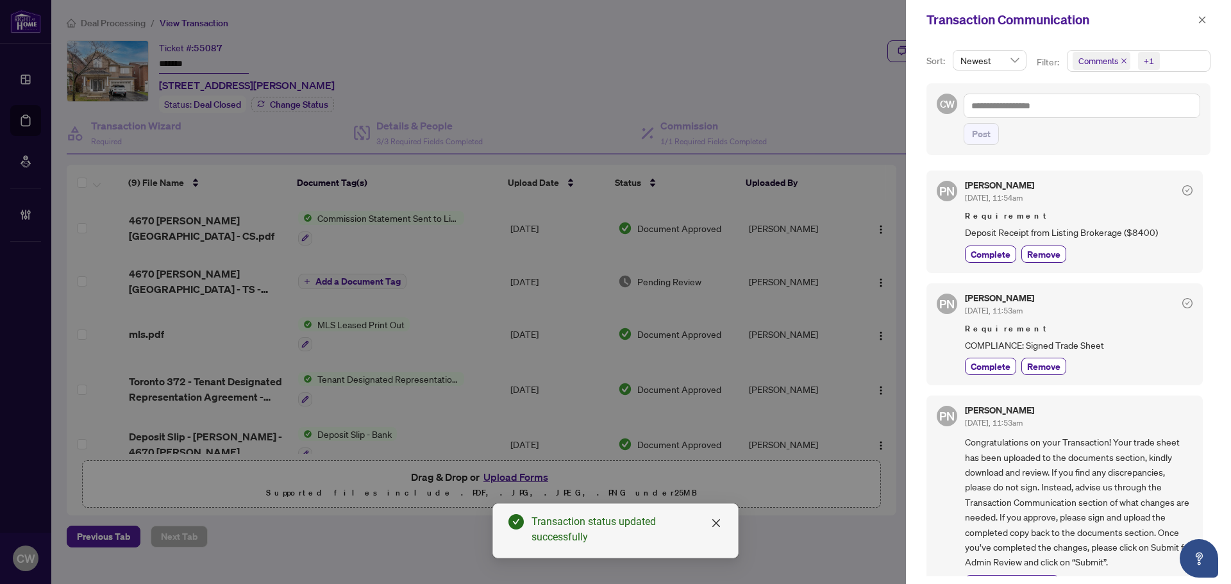
click at [1123, 59] on icon "close" at bounding box center [1124, 61] width 6 height 6
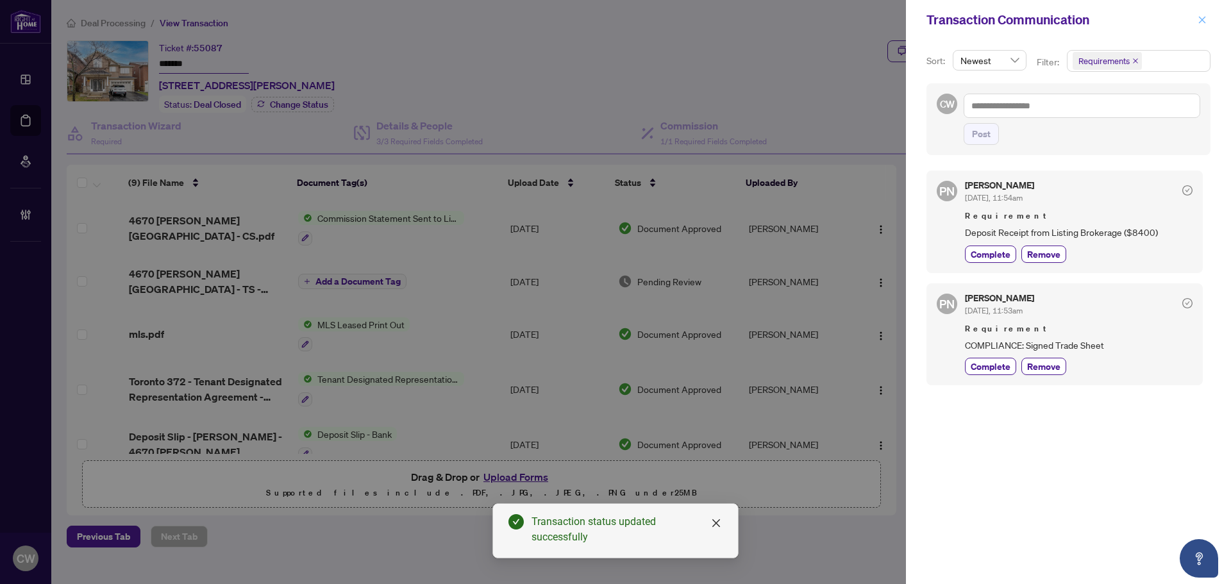
click at [1205, 17] on icon "close" at bounding box center [1202, 19] width 9 height 9
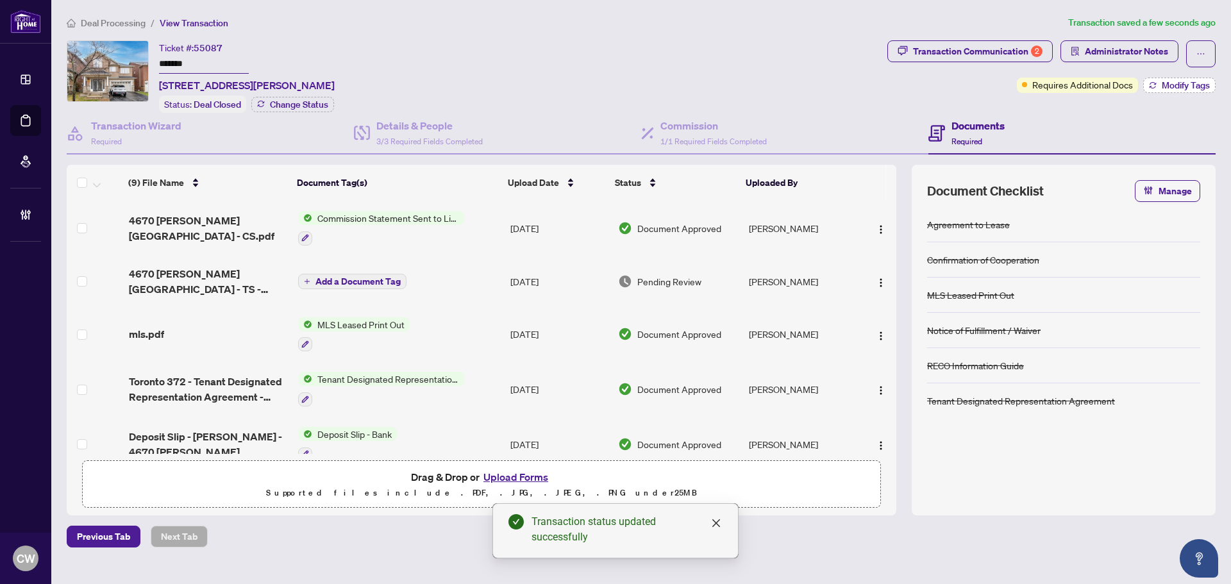
click at [1184, 85] on span "Modify Tags" at bounding box center [1186, 85] width 48 height 9
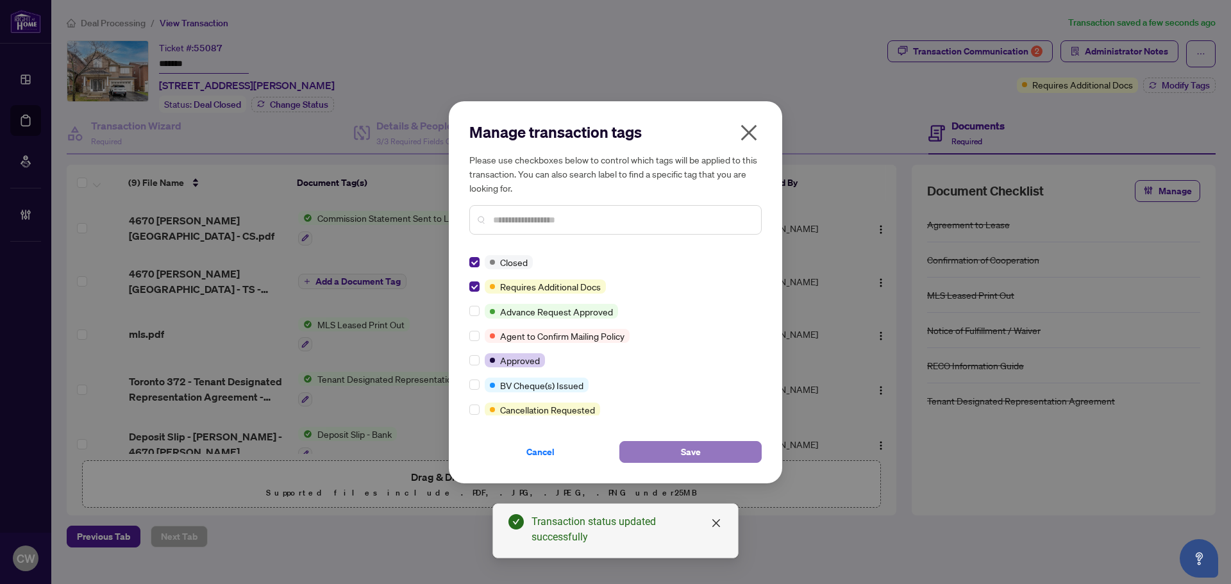
click at [650, 446] on button "Save" at bounding box center [690, 452] width 142 height 22
